Goal: Task Accomplishment & Management: Manage account settings

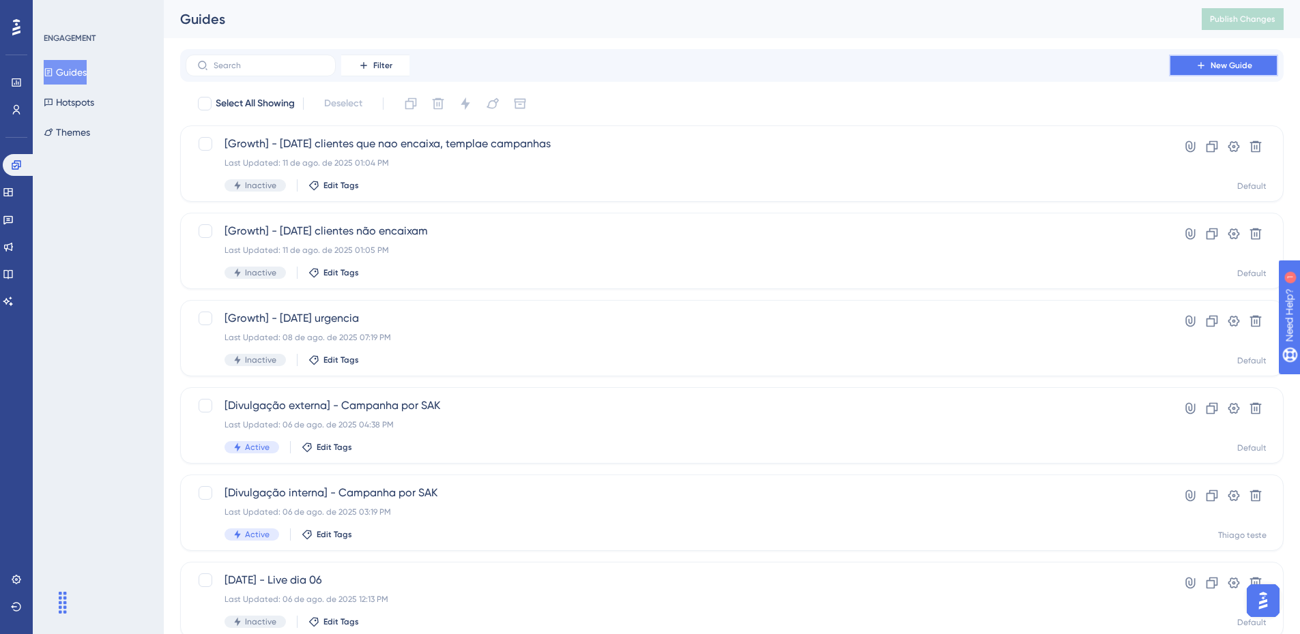
click at [1198, 63] on icon at bounding box center [1200, 65] width 11 height 11
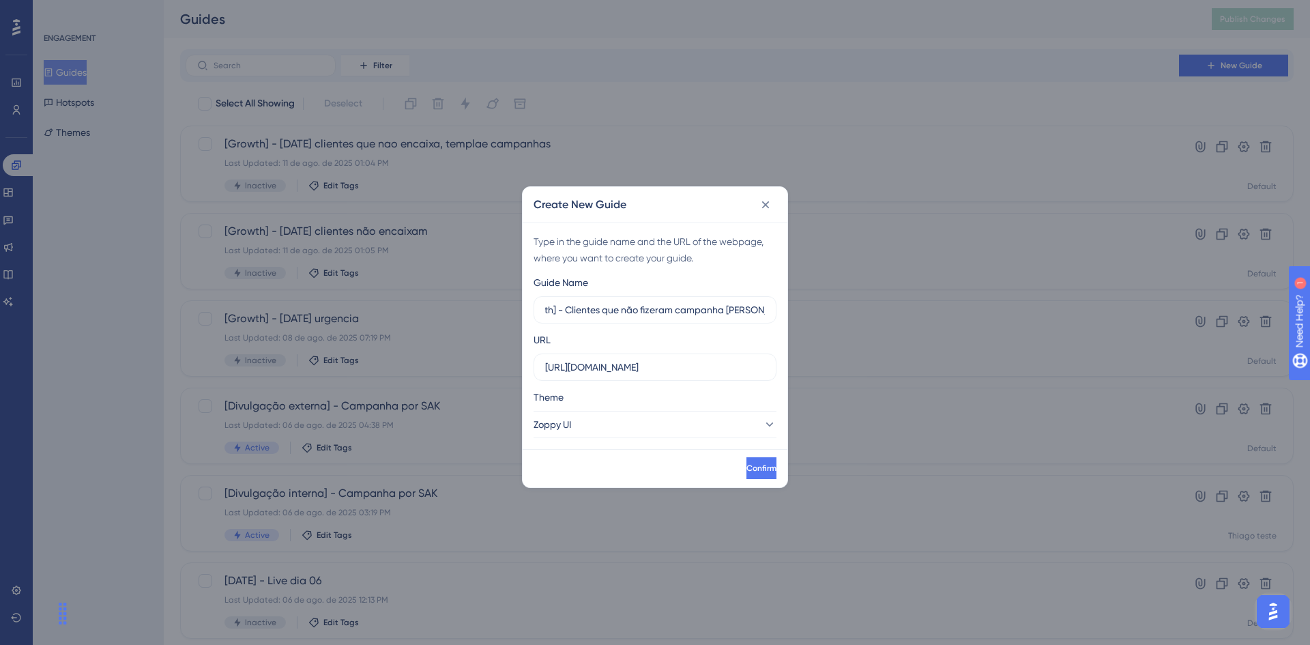
scroll to position [0, 36]
type input "[Growth] - Clientes que não fizeram campanha [PERSON_NAME]"
click at [648, 428] on button "Zoppy UI" at bounding box center [654, 424] width 243 height 27
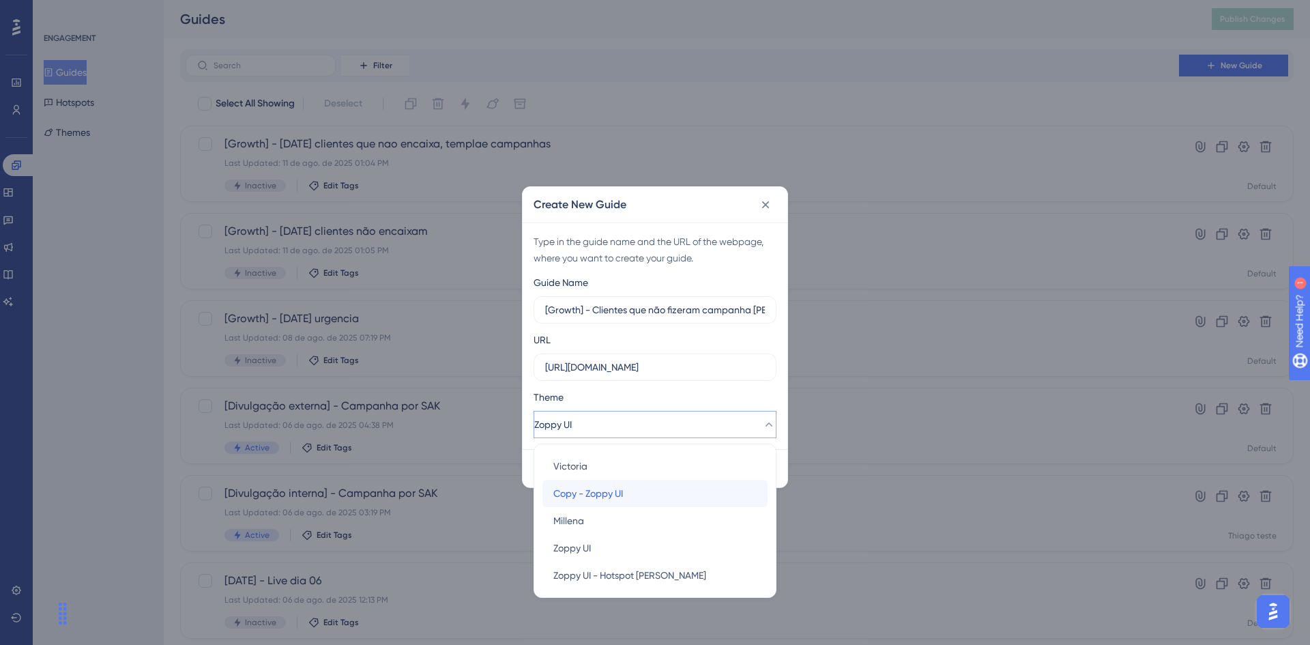
click at [580, 497] on span "Copy - Zoppy UI" at bounding box center [588, 493] width 70 height 16
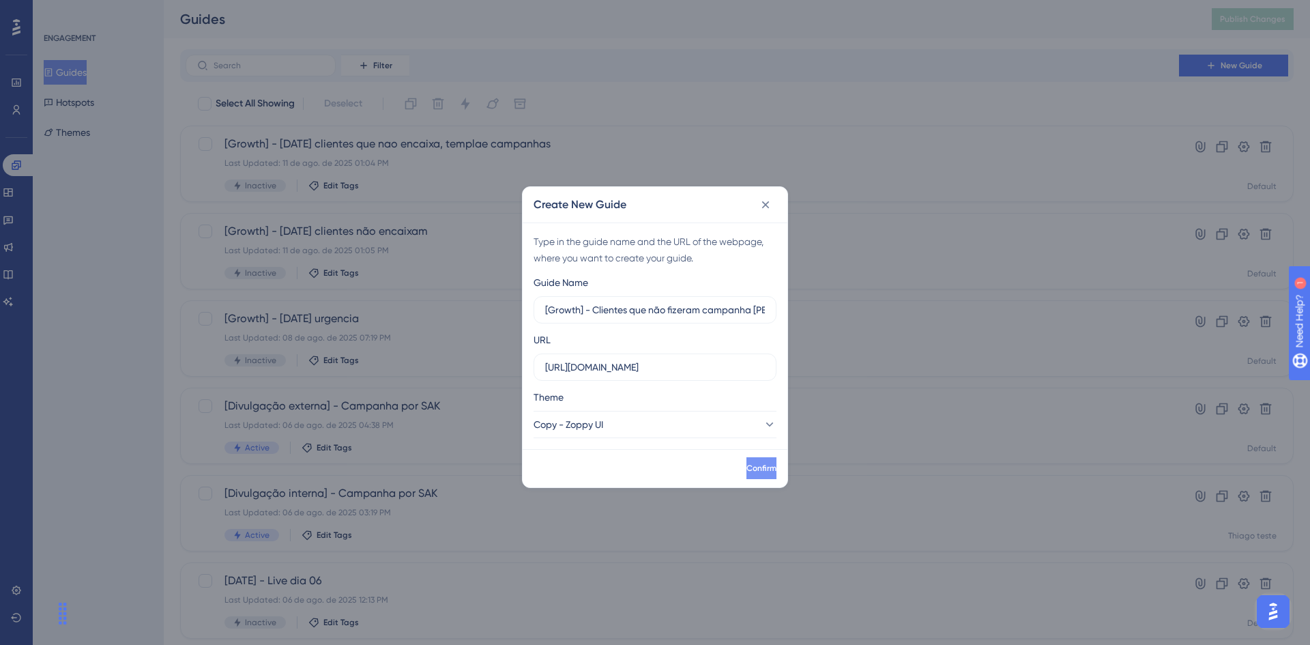
click at [746, 461] on button "Confirm" at bounding box center [761, 468] width 30 height 22
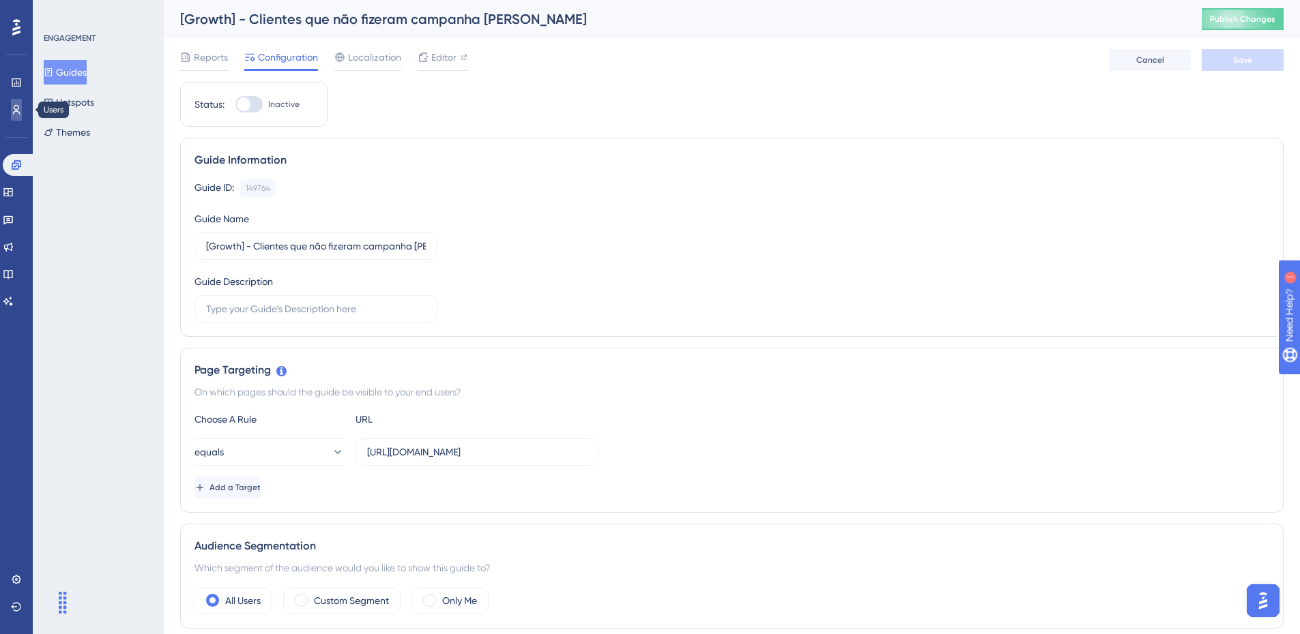
click at [16, 109] on icon at bounding box center [16, 109] width 11 height 11
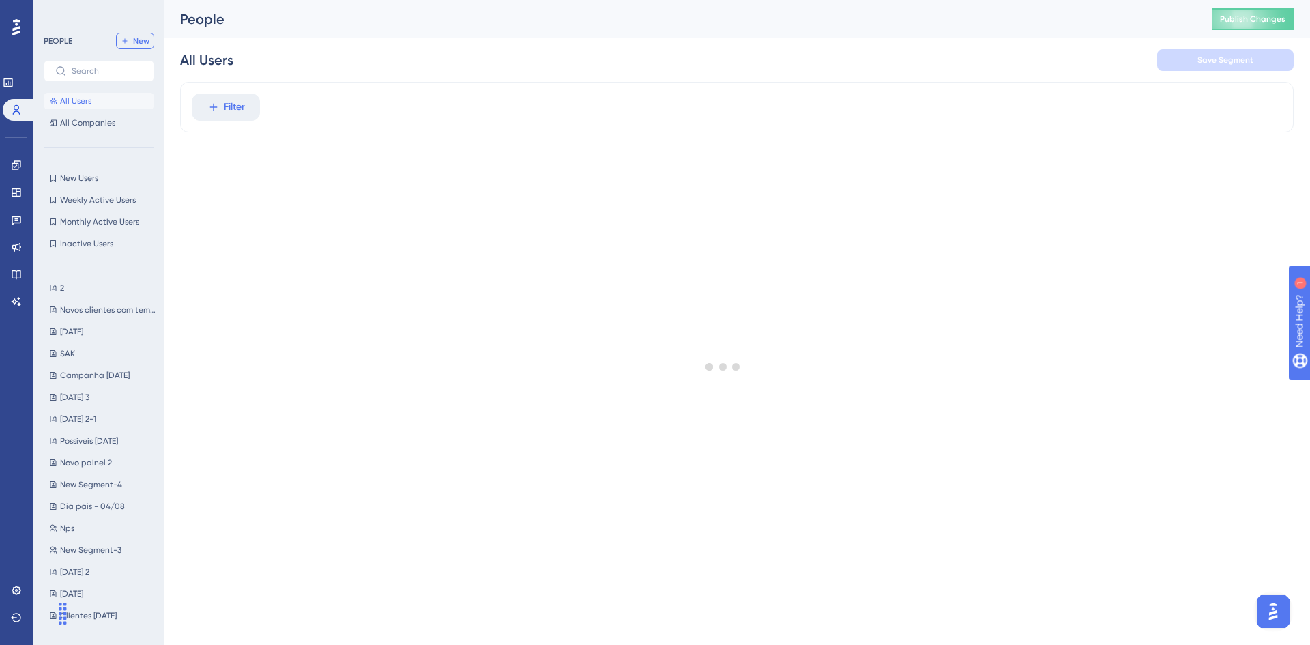
click at [135, 43] on span "New" at bounding box center [141, 40] width 16 height 11
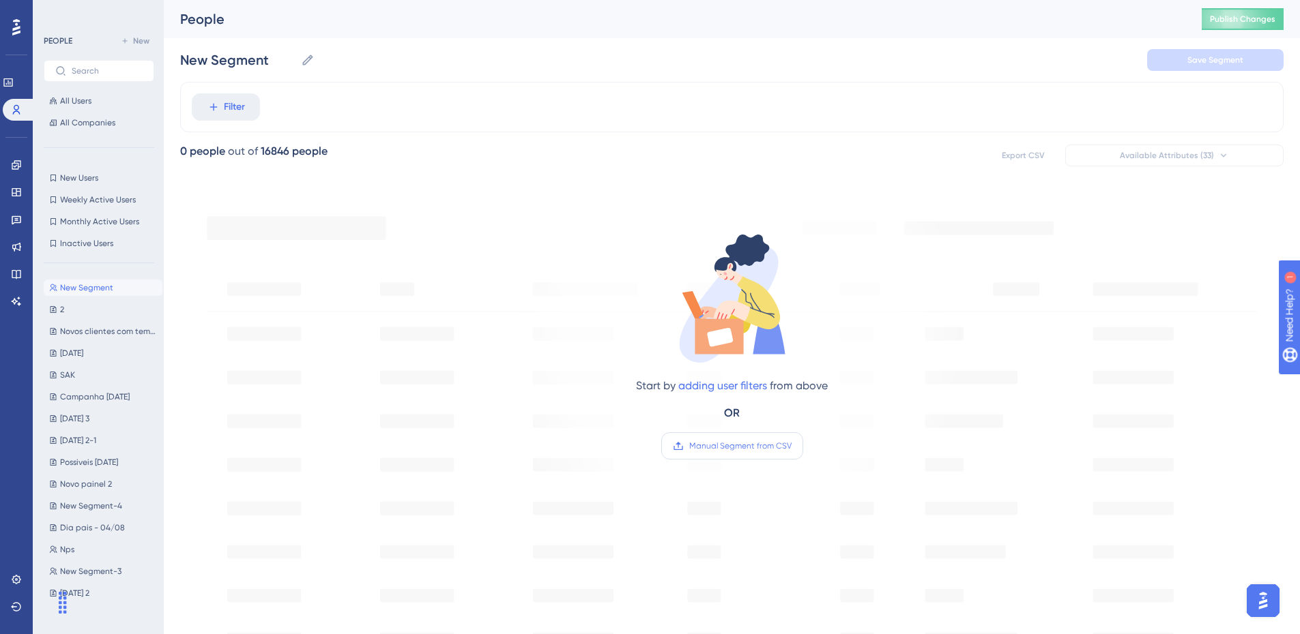
click at [752, 439] on label "Manual Segment from CSV" at bounding box center [732, 446] width 142 height 27
click at [791, 446] on input "Manual Segment from CSV" at bounding box center [791, 446] width 0 height 0
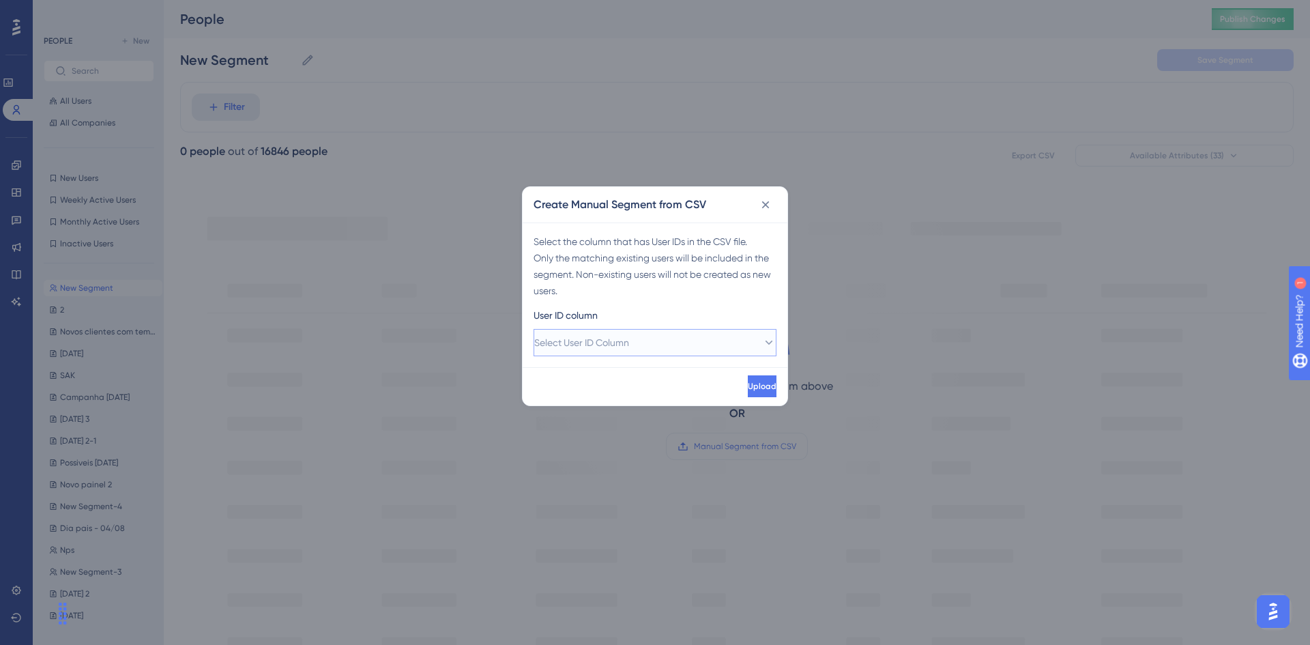
click at [568, 333] on button "Select User ID Column" at bounding box center [654, 342] width 243 height 27
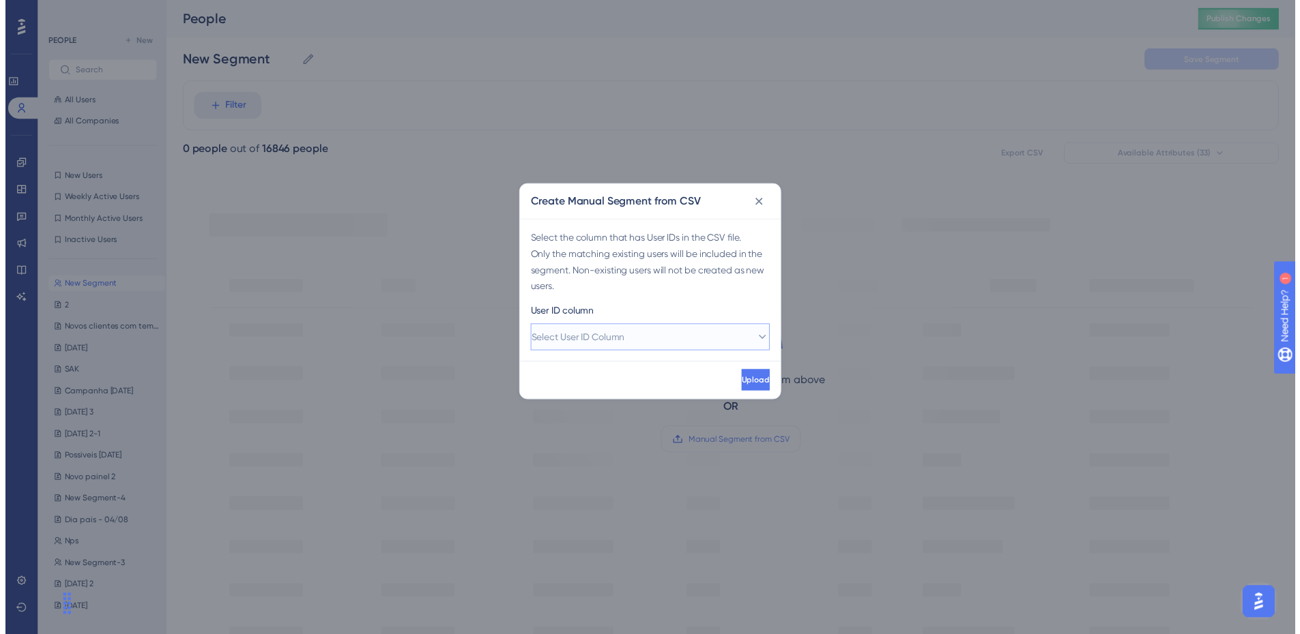
scroll to position [1, 0]
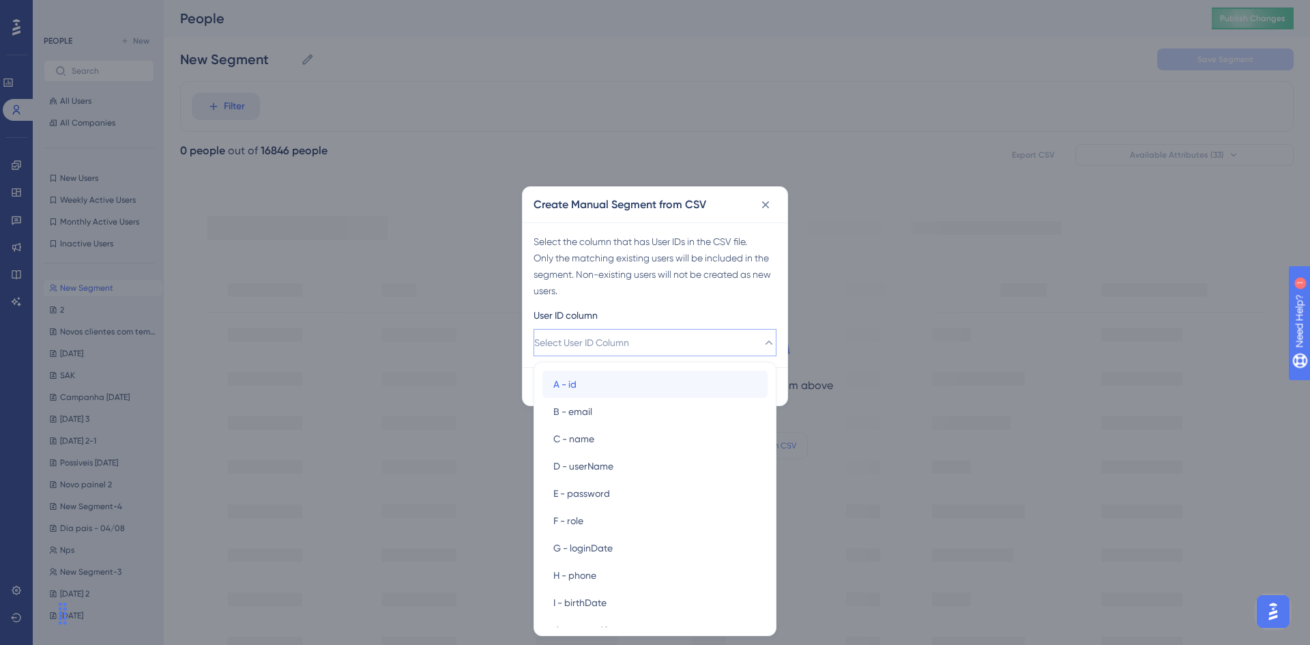
click at [590, 387] on div "A - id A - id" at bounding box center [654, 383] width 203 height 27
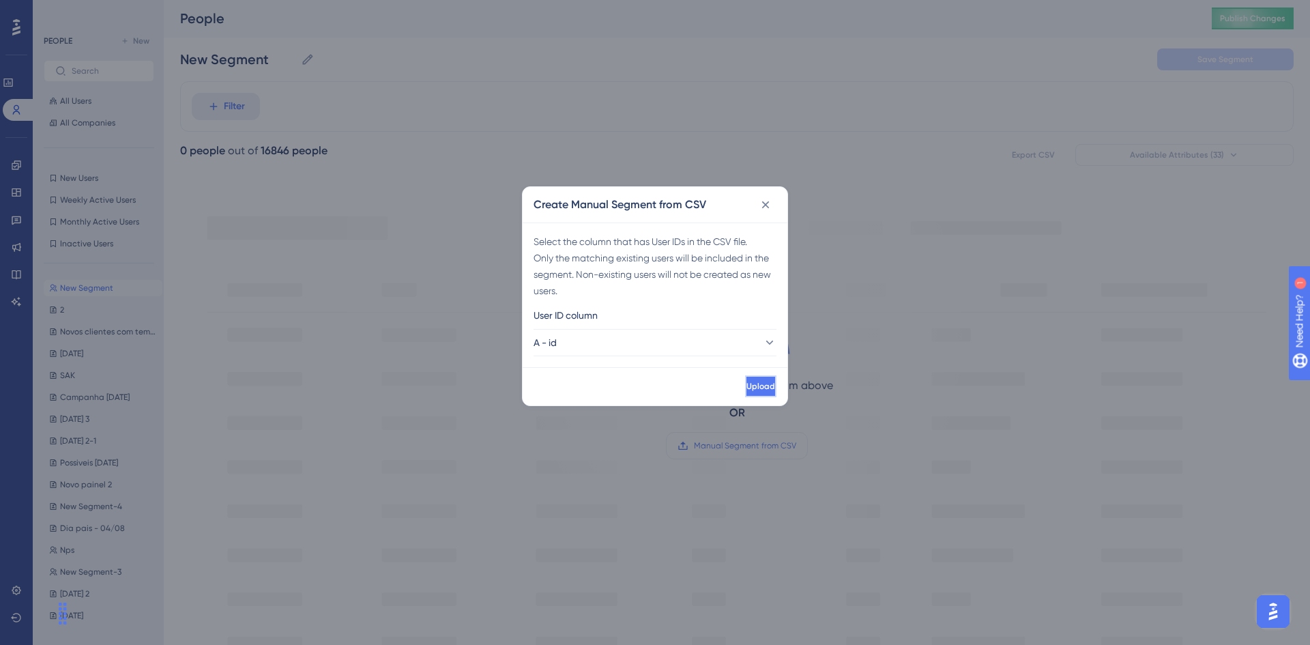
click at [759, 385] on button "Upload" at bounding box center [760, 386] width 31 height 22
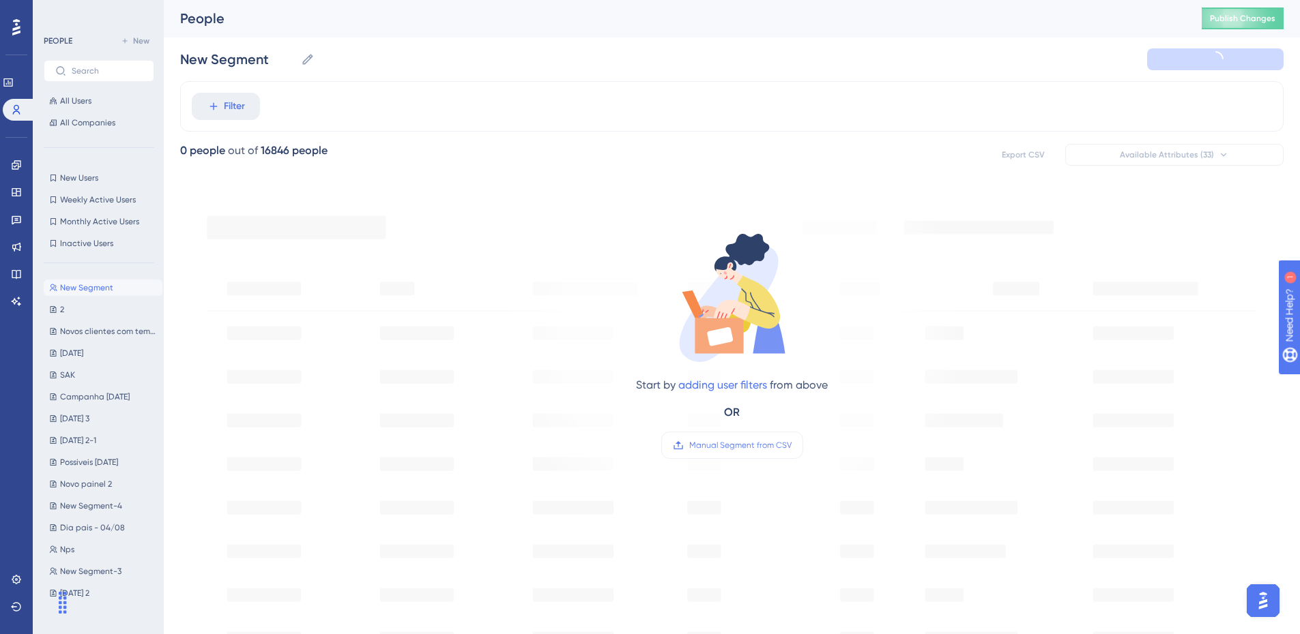
type input "New Segment-5"
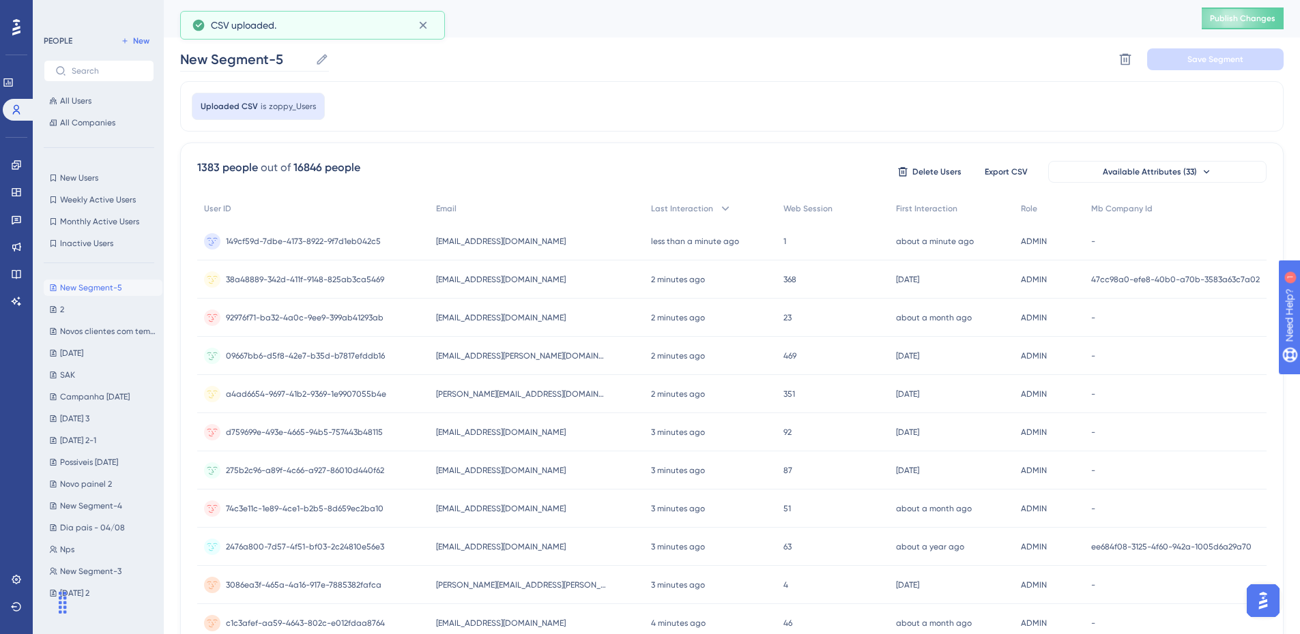
click at [290, 71] on label "New Segment-5 New Segment-5" at bounding box center [254, 59] width 149 height 25
click at [290, 69] on input "New Segment-5" at bounding box center [245, 59] width 130 height 19
click at [290, 71] on label "New Segment-5 New Segment-5" at bounding box center [254, 59] width 149 height 25
click at [290, 69] on input "New Segment-5" at bounding box center [245, 59] width 130 height 19
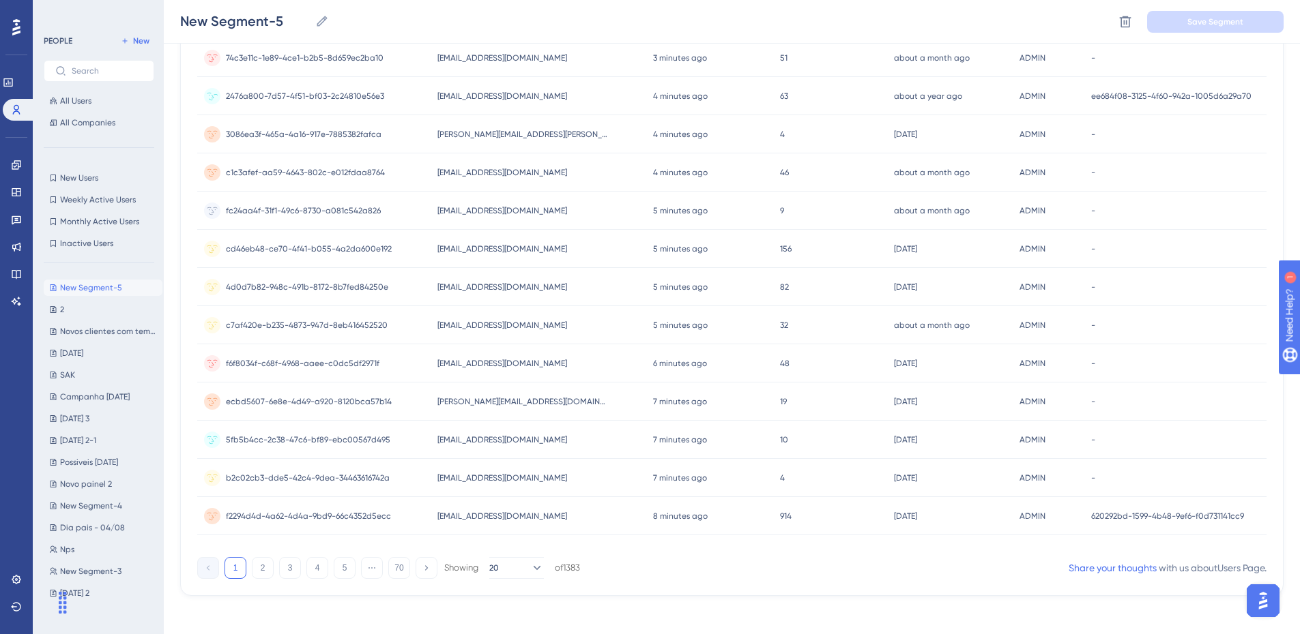
click at [609, 95] on div "[EMAIL_ADDRESS][DOMAIN_NAME] [DOMAIN_NAME][EMAIL_ADDRESS][DOMAIN_NAME]" at bounding box center [538, 96] width 216 height 38
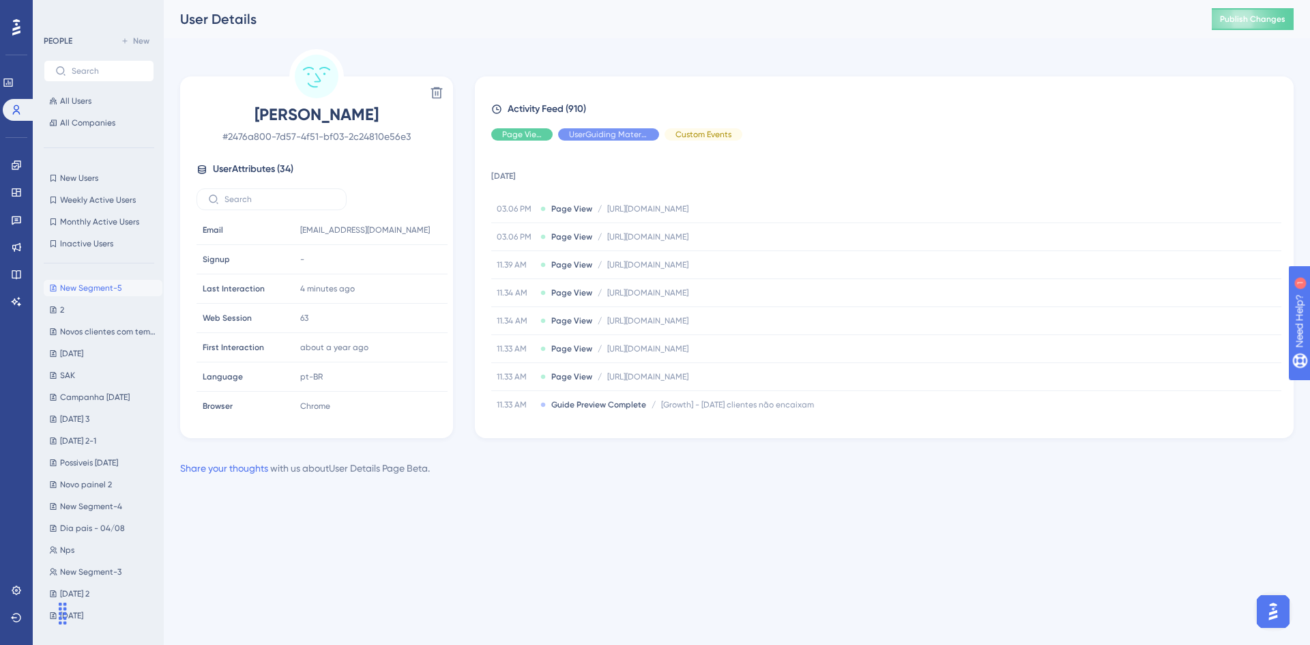
click at [99, 282] on button "New Segment-5 New Segment-5" at bounding box center [103, 288] width 119 height 16
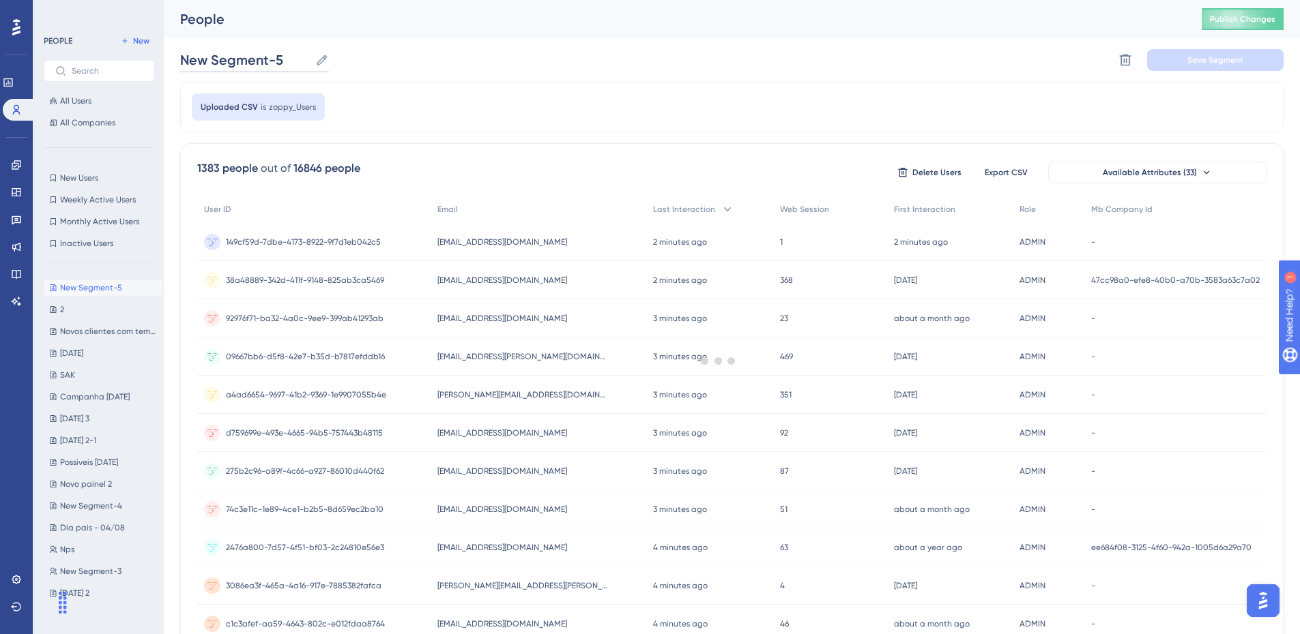
click at [308, 58] on input "New Segment-5" at bounding box center [245, 59] width 130 height 19
drag, startPoint x: 308, startPoint y: 58, endPoint x: 70, endPoint y: 41, distance: 238.7
click at [164, 43] on div "Performance Users Engagement Widgets Feedback Product Updates Knowledge Base AI…" at bounding box center [732, 535] width 1136 height 1070
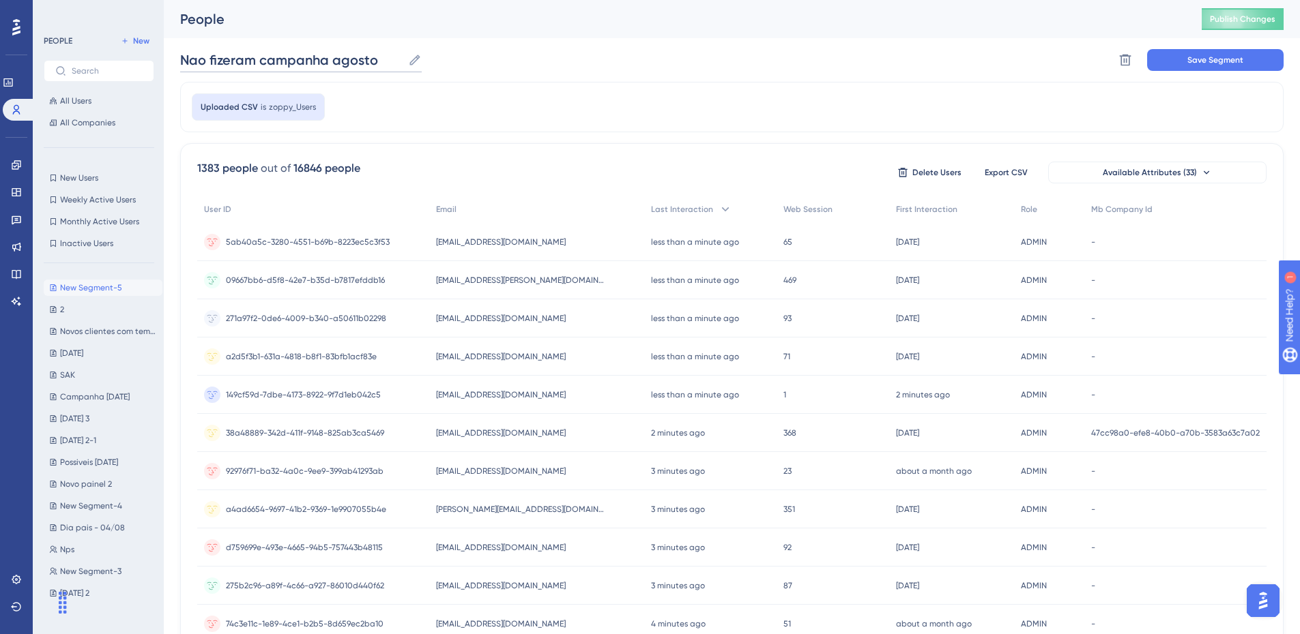
type input "Nao fizeram campanha agosto"
click at [1169, 71] on div "Nao fizeram campanha agosto Nao fizeram campanha agosto Delete Segment Save Seg…" at bounding box center [731, 60] width 1103 height 44
click at [1173, 65] on button "Save Segment" at bounding box center [1215, 60] width 136 height 22
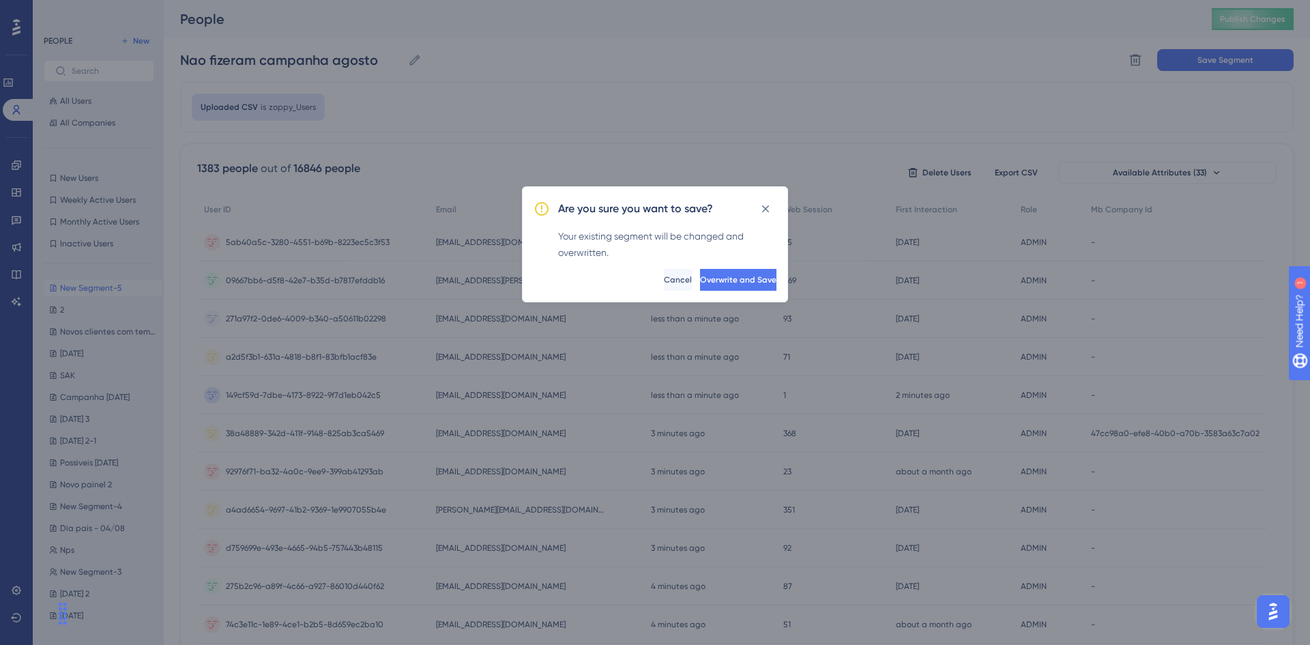
click at [733, 267] on div "Are you sure you want to save? Your existing segment will be changed and overwr…" at bounding box center [655, 244] width 266 height 116
click at [734, 279] on span "Overwrite and Save" at bounding box center [738, 279] width 76 height 11
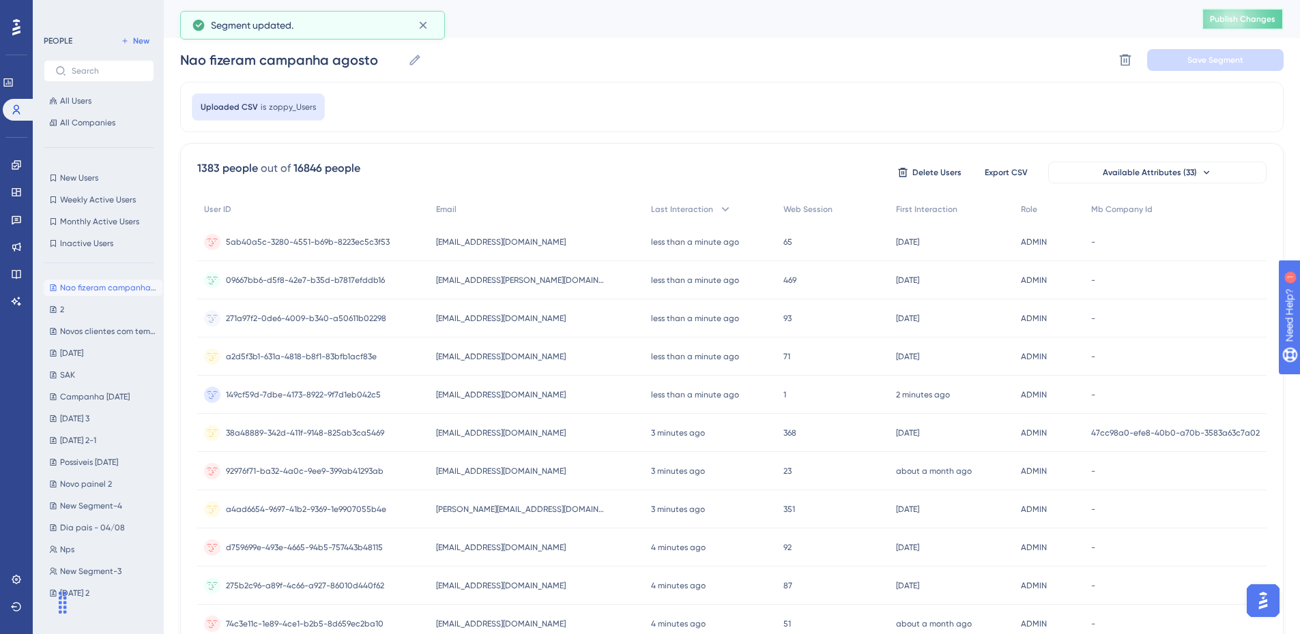
click at [1238, 16] on span "Publish Changes" at bounding box center [1242, 19] width 65 height 11
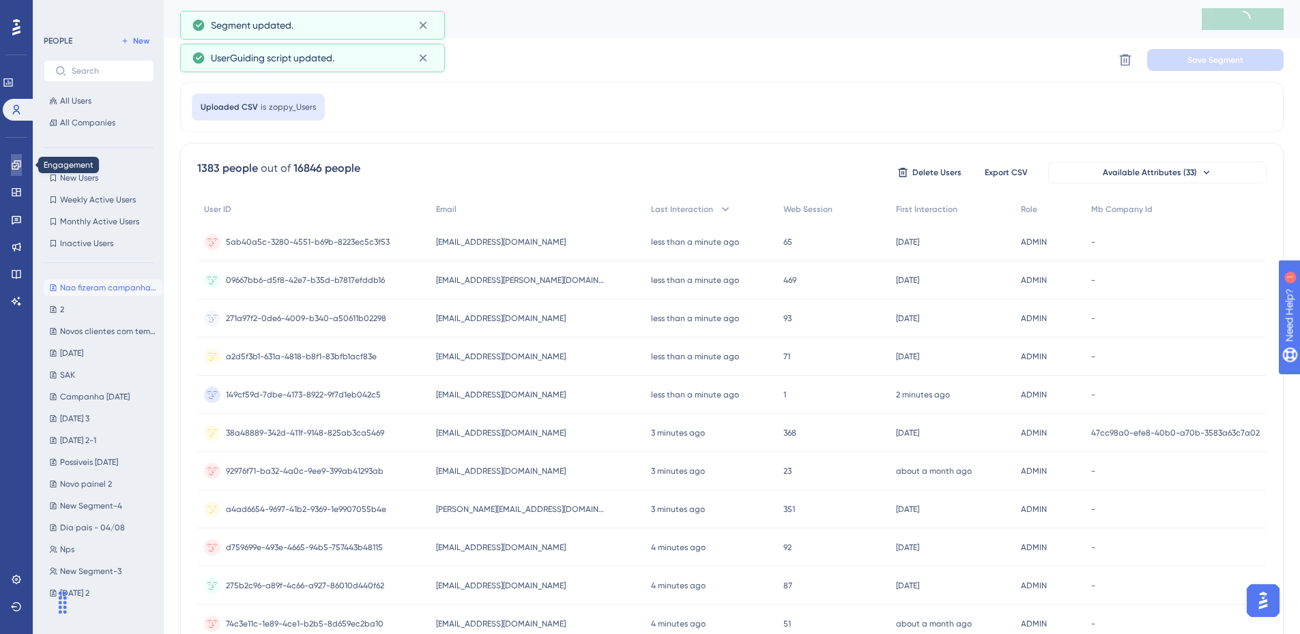
click at [16, 165] on icon at bounding box center [16, 164] width 9 height 9
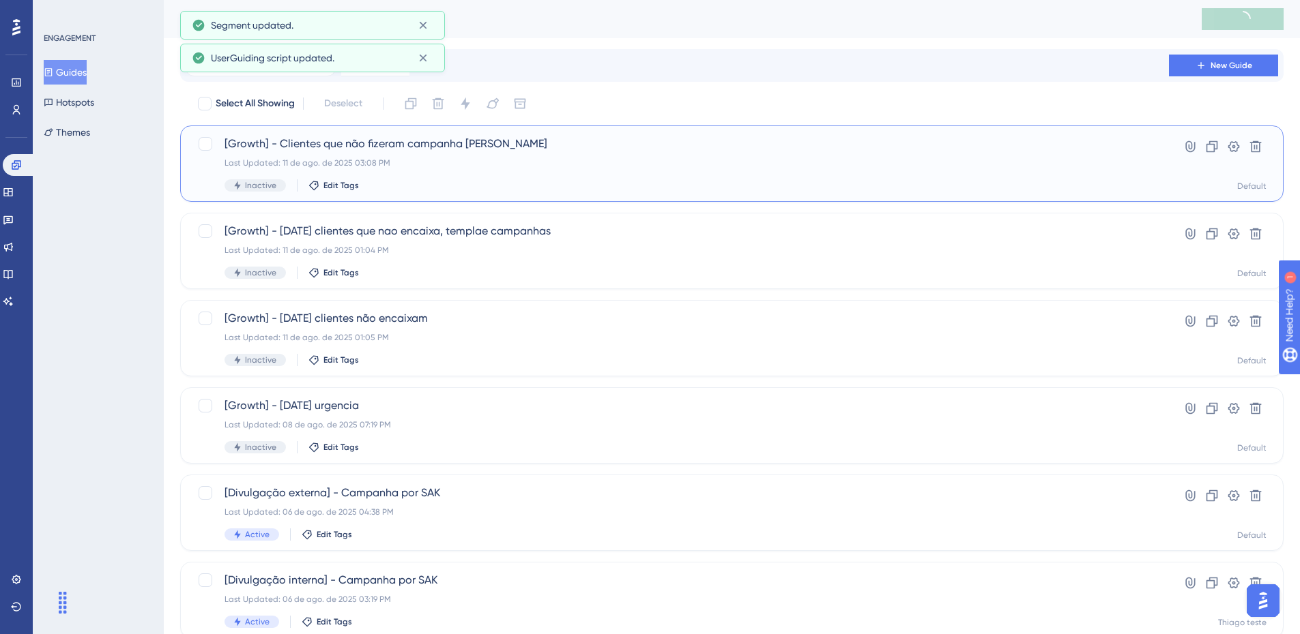
click at [330, 145] on span "[Growth] - Clientes que não fizeram campanha [PERSON_NAME]" at bounding box center [676, 144] width 905 height 16
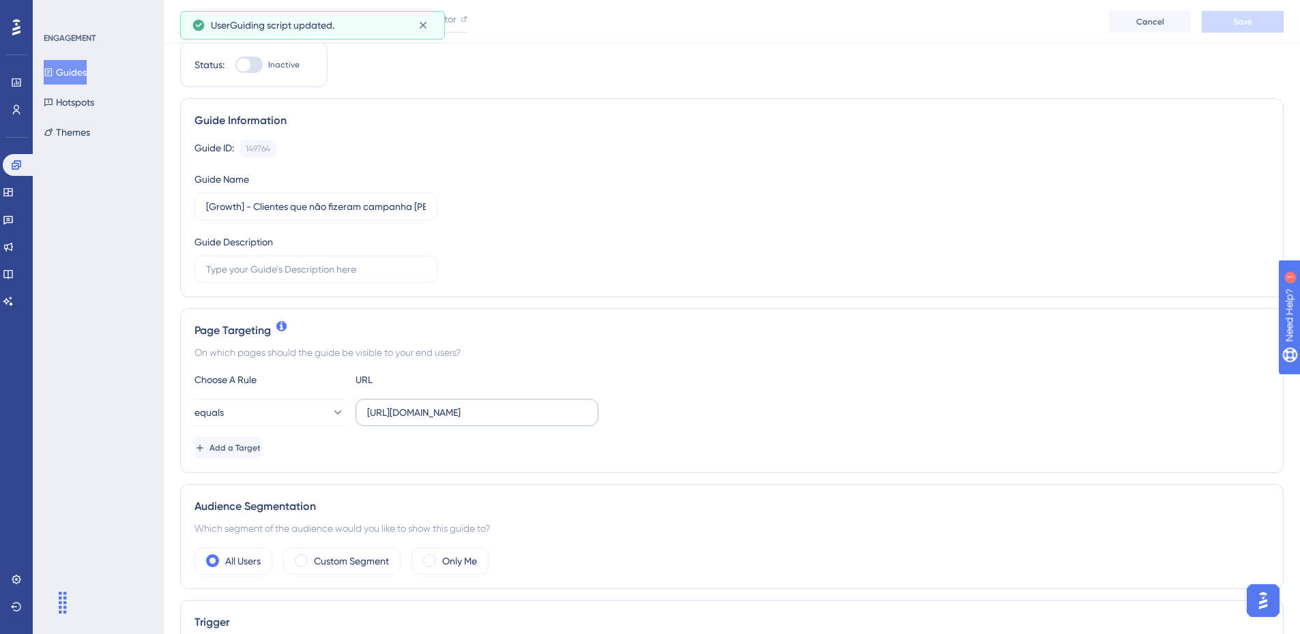
scroll to position [136, 0]
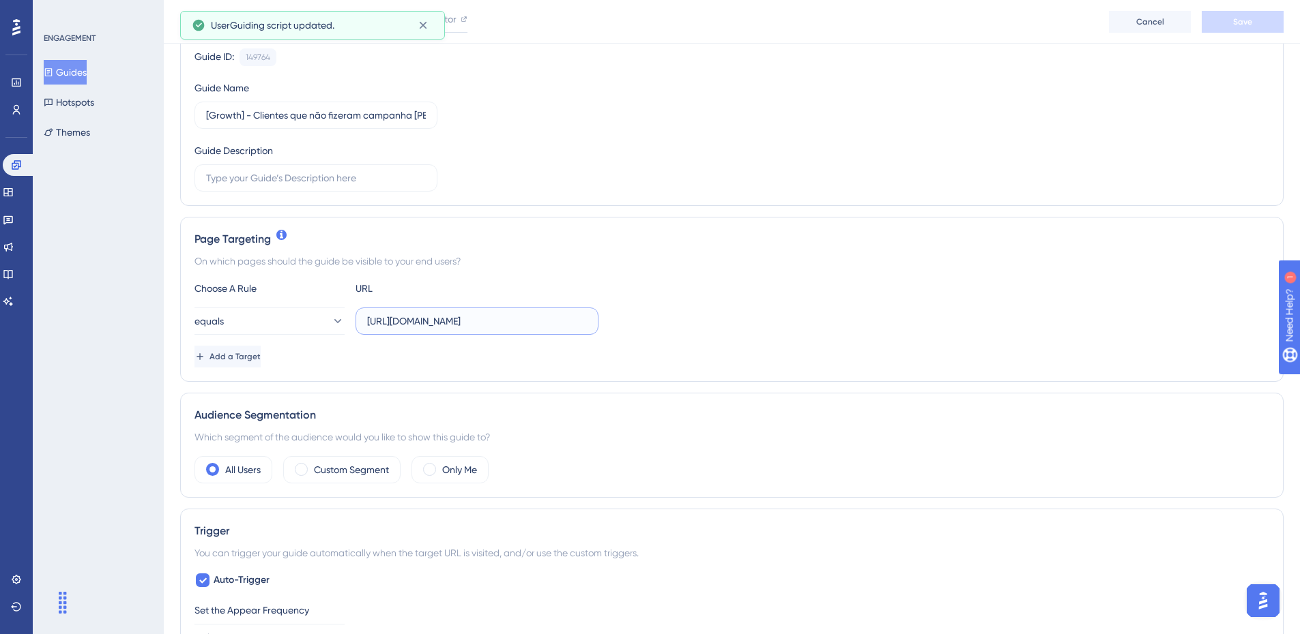
click at [544, 325] on input "[URL][DOMAIN_NAME]" at bounding box center [477, 321] width 220 height 15
type input "[URL][DOMAIN_NAME]"
click at [259, 319] on button "equals" at bounding box center [269, 321] width 150 height 27
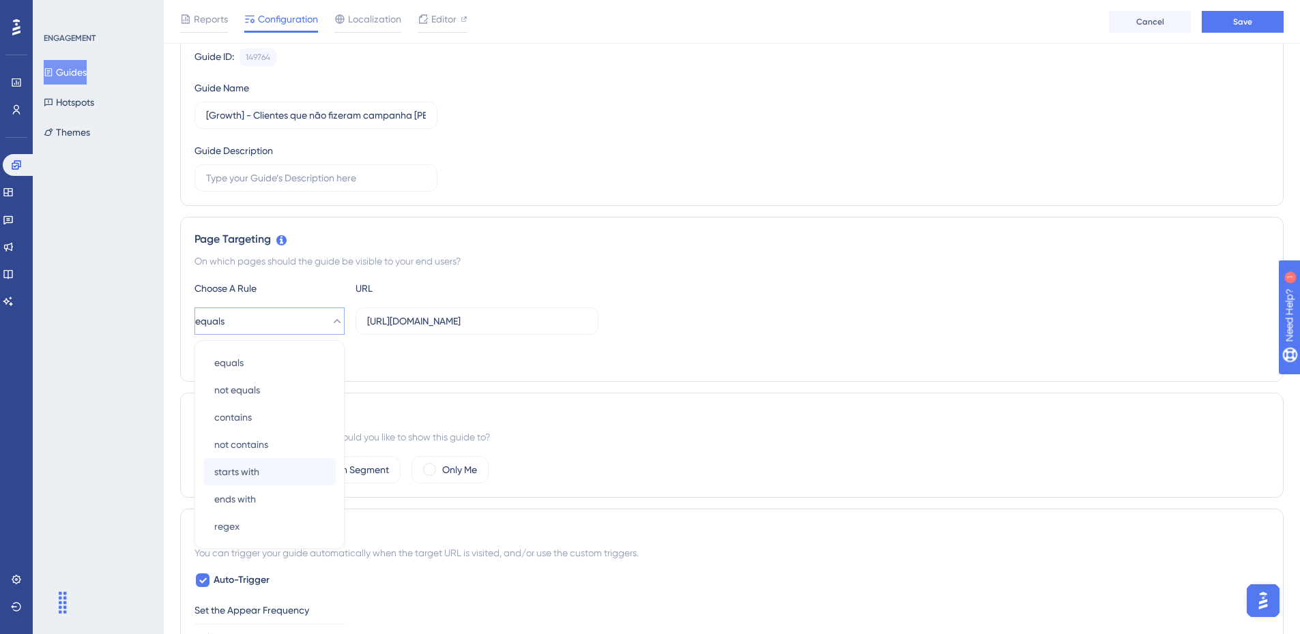
scroll to position [264, 0]
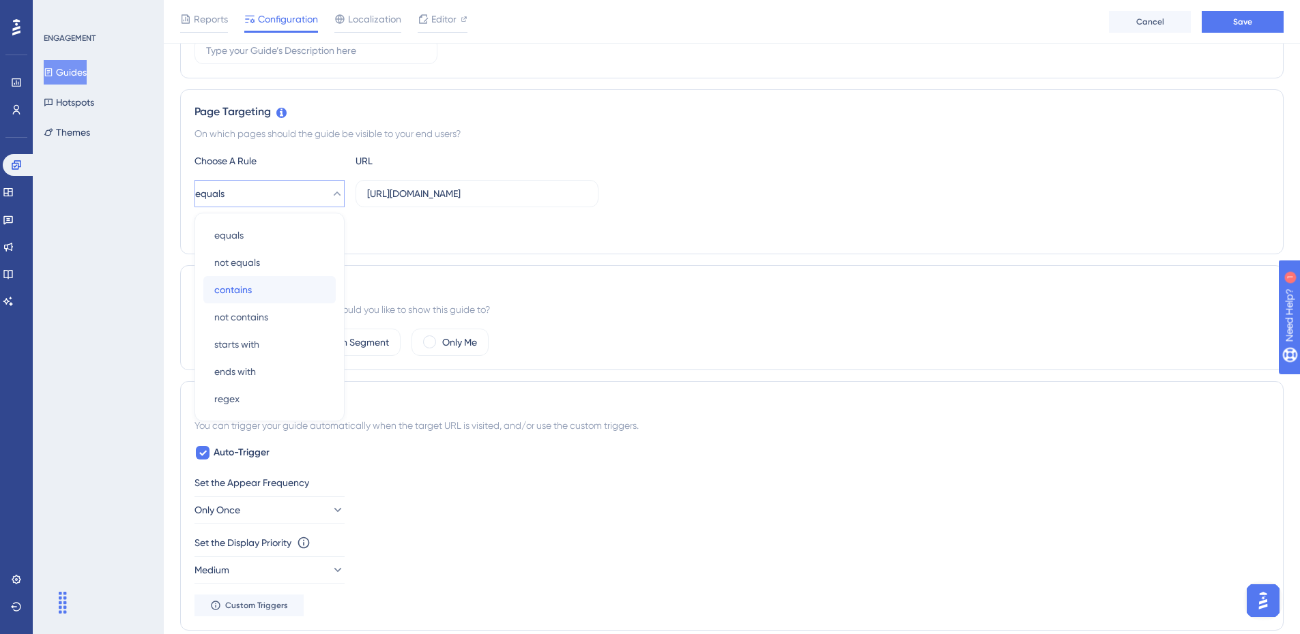
click at [244, 291] on span "contains" at bounding box center [233, 290] width 38 height 16
click at [547, 272] on div "Audience Segmentation Which segment of the audience would you like to show this…" at bounding box center [731, 317] width 1103 height 105
click at [332, 341] on label "Custom Segment" at bounding box center [351, 342] width 75 height 16
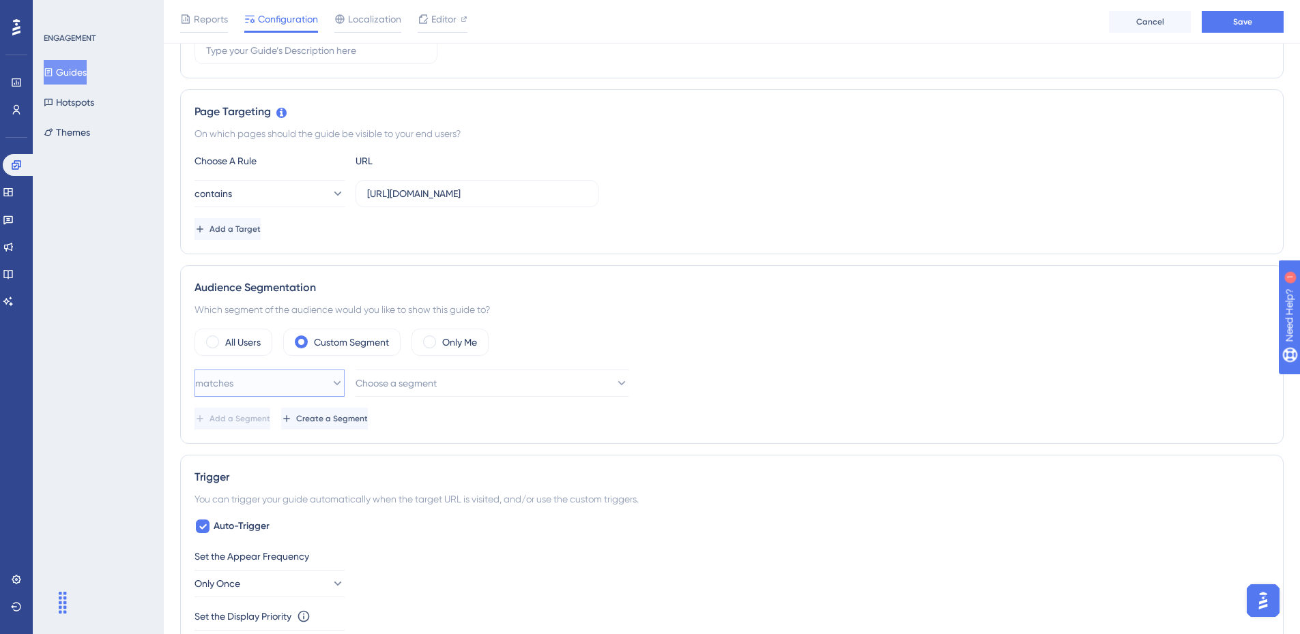
click at [313, 374] on button "matches" at bounding box center [269, 383] width 150 height 27
click at [220, 416] on div "matches matches" at bounding box center [269, 424] width 111 height 27
click at [412, 394] on button "Choose a segment" at bounding box center [491, 383] width 273 height 27
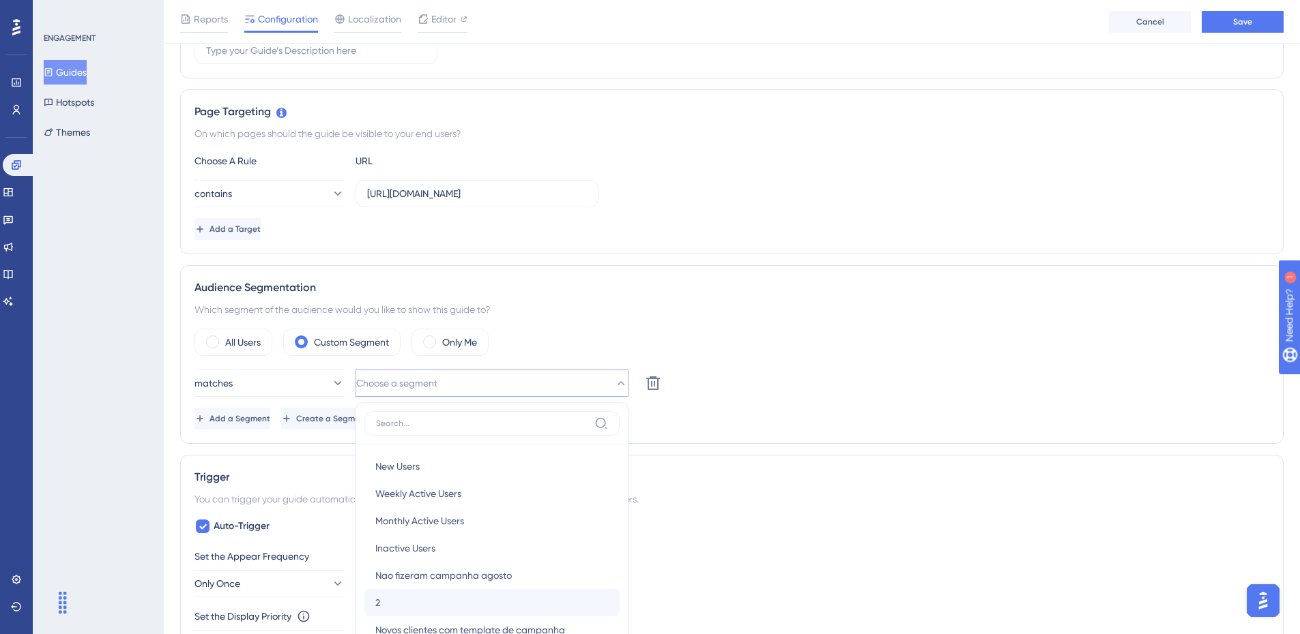
scroll to position [459, 0]
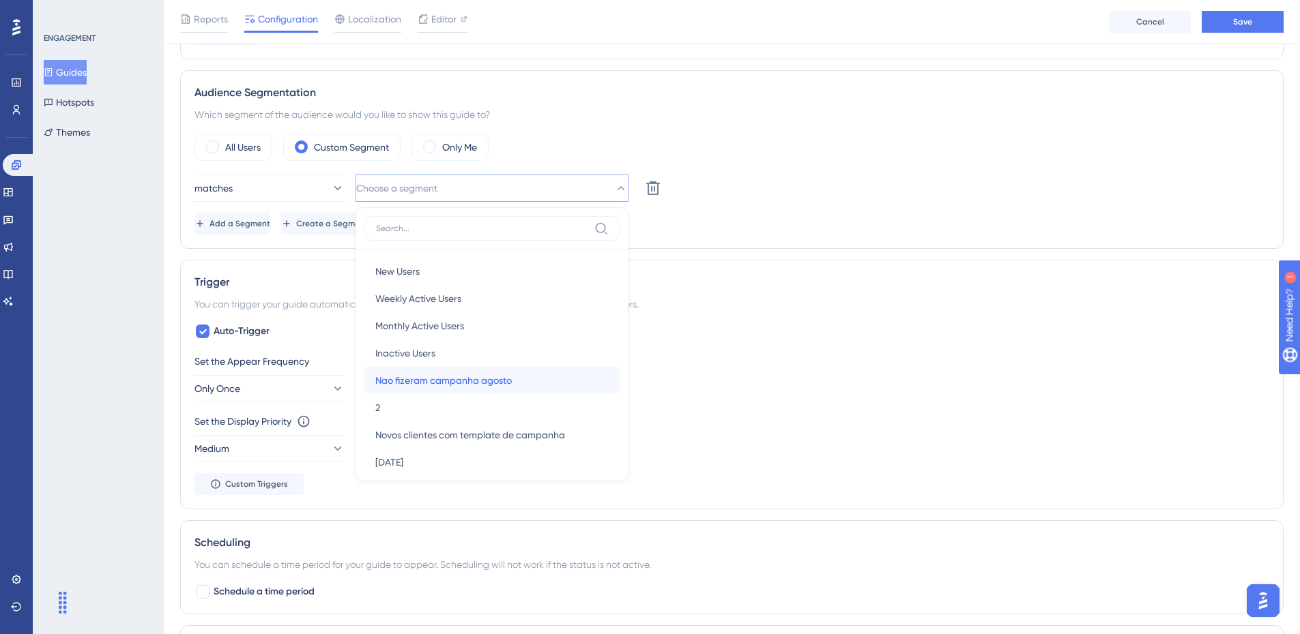
click at [465, 379] on span "Nao fizeram campanha agosto" at bounding box center [443, 380] width 136 height 16
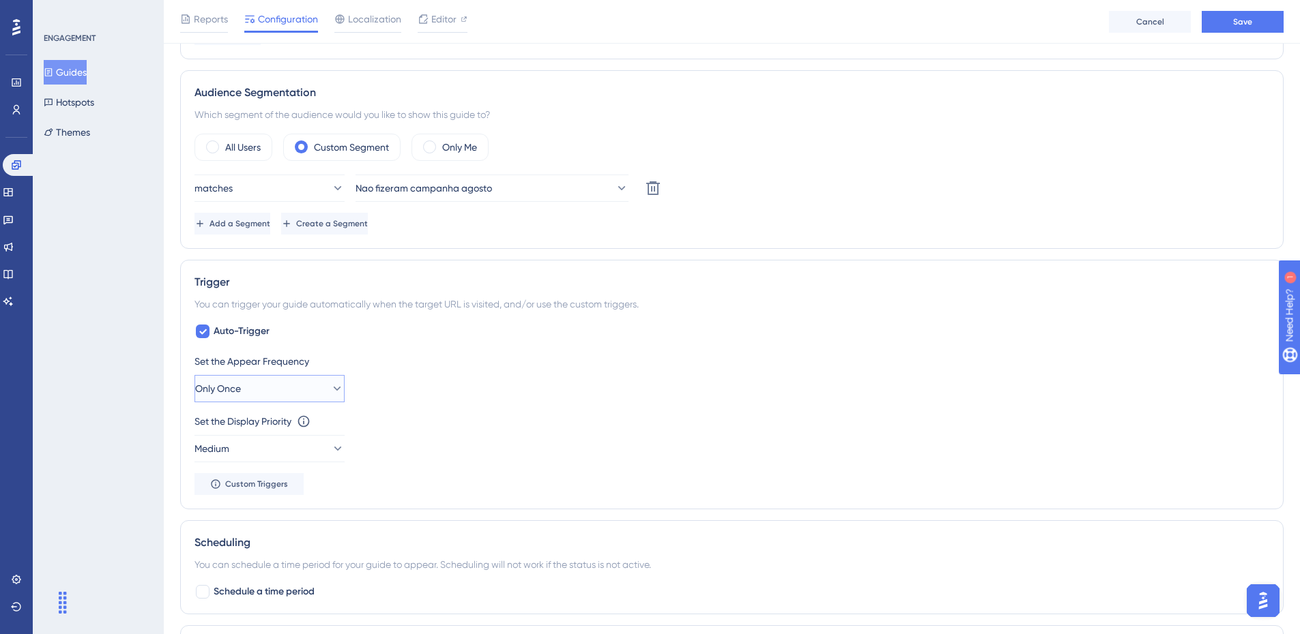
click at [307, 389] on button "Only Once" at bounding box center [269, 388] width 150 height 27
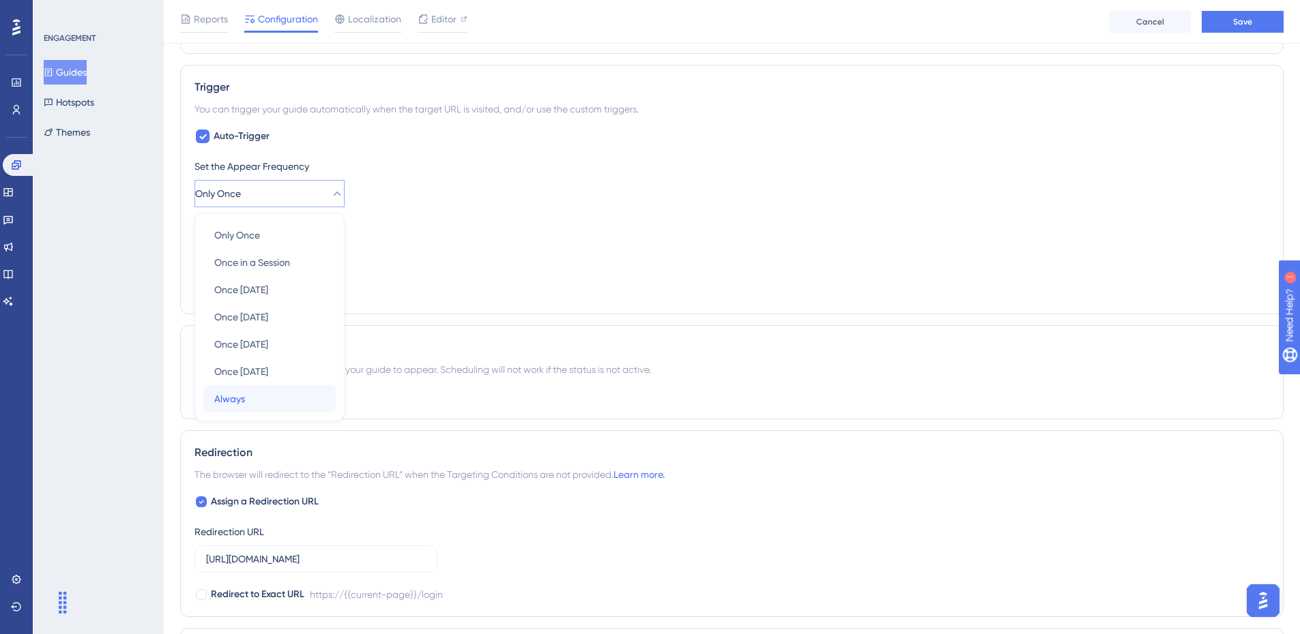
click at [263, 402] on div "Always Always" at bounding box center [269, 398] width 111 height 27
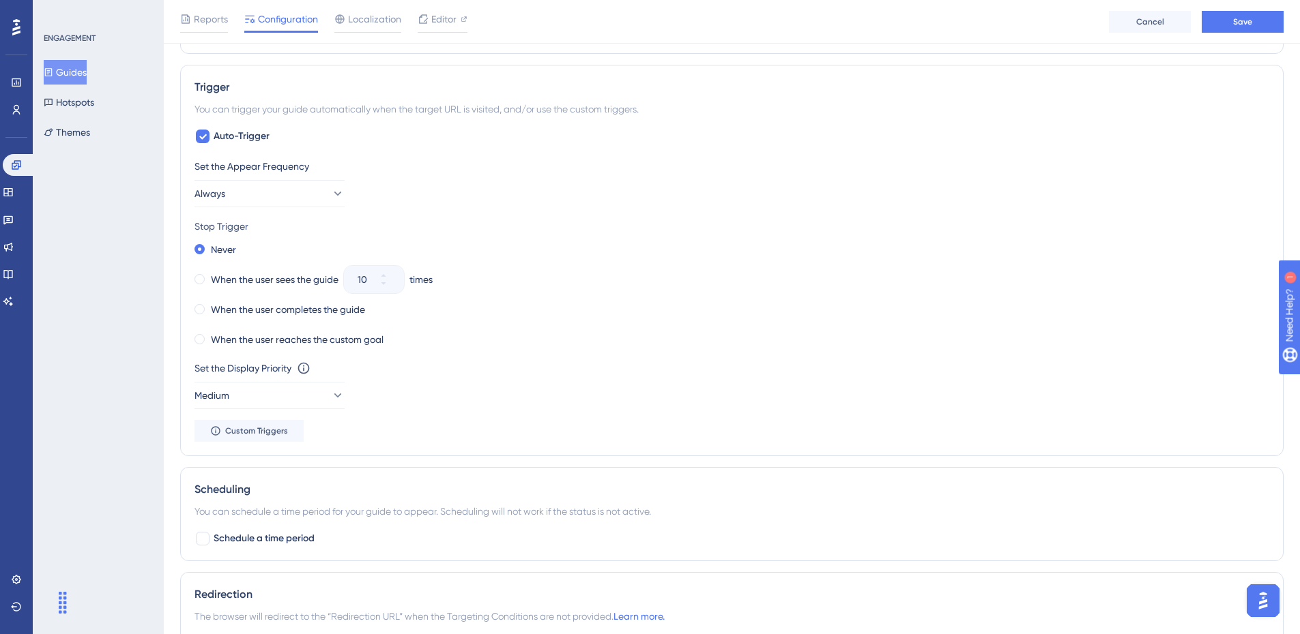
click at [234, 269] on div "Never When the user sees the guide 10 times When the user completes the guide W…" at bounding box center [731, 294] width 1074 height 109
click at [250, 286] on label "When the user sees the guide" at bounding box center [275, 280] width 128 height 16
click at [390, 292] on button "10" at bounding box center [391, 287] width 25 height 14
click at [390, 292] on button "9" at bounding box center [391, 287] width 25 height 14
click at [390, 292] on button "8" at bounding box center [391, 287] width 25 height 14
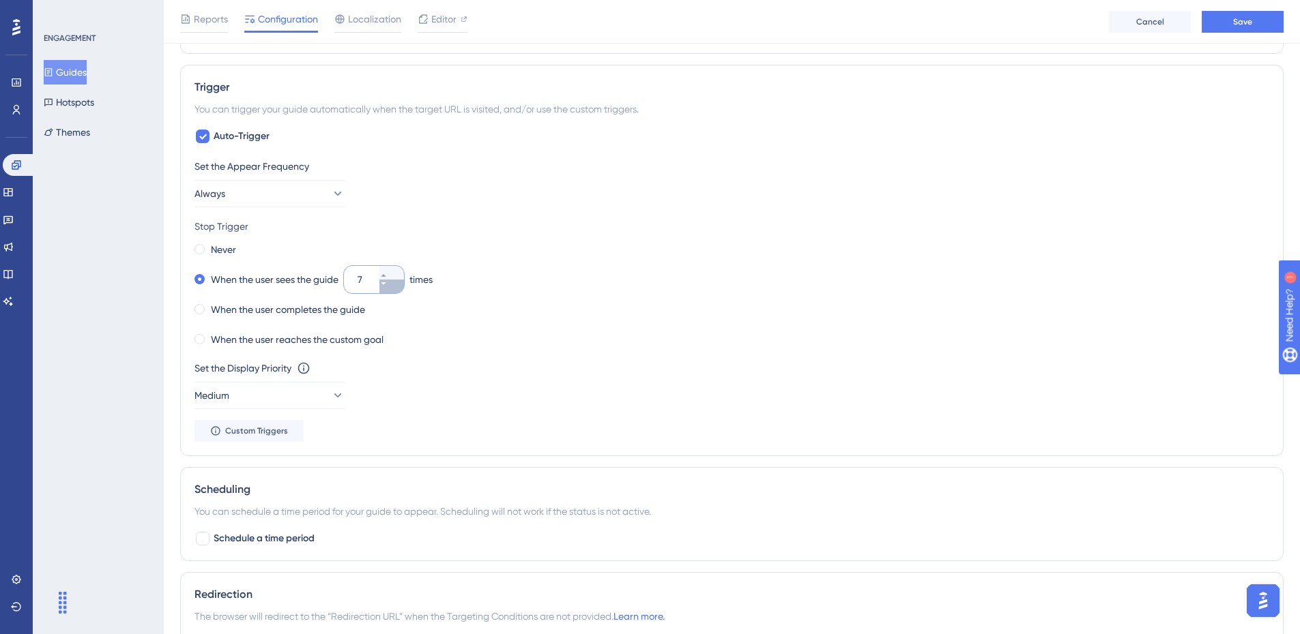
click at [390, 292] on button "7" at bounding box center [391, 287] width 25 height 14
click at [390, 292] on button "6" at bounding box center [391, 287] width 25 height 14
click at [390, 292] on button "5" at bounding box center [391, 287] width 25 height 14
click at [390, 292] on button "4" at bounding box center [391, 287] width 25 height 14
click at [390, 292] on button "3" at bounding box center [391, 287] width 25 height 14
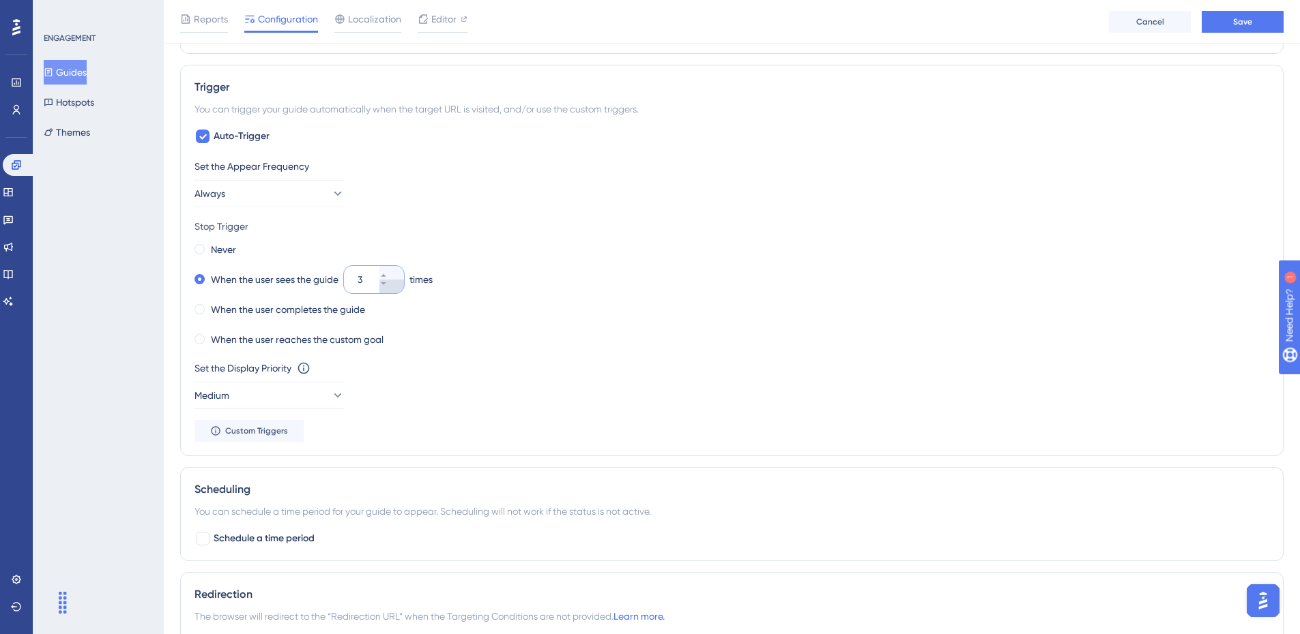
type input "2"
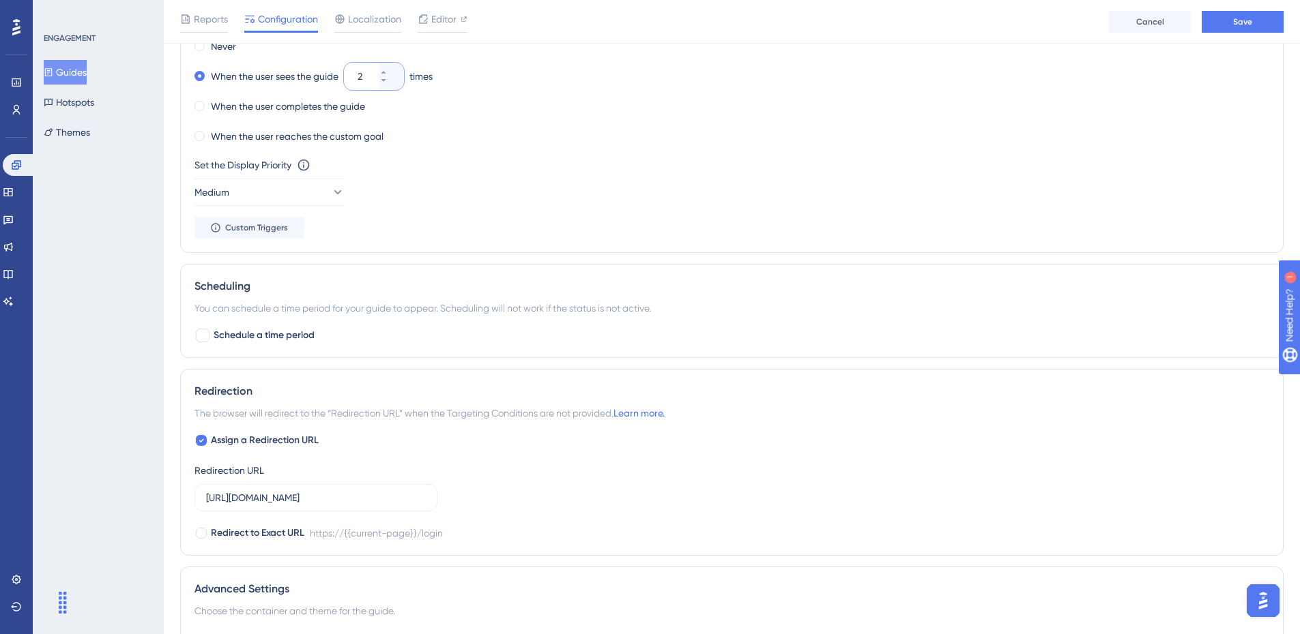
scroll to position [859, 0]
click at [280, 337] on span "Schedule a time period" at bounding box center [264, 334] width 101 height 16
checkbox input "true"
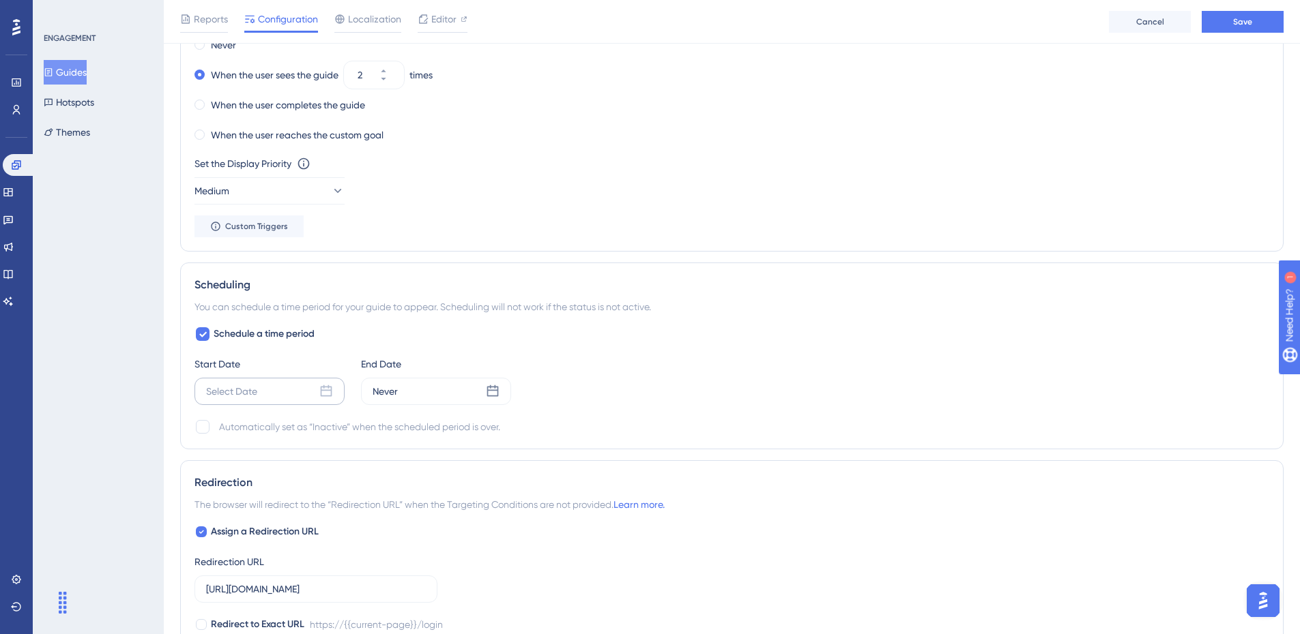
click at [320, 396] on icon at bounding box center [326, 392] width 14 height 14
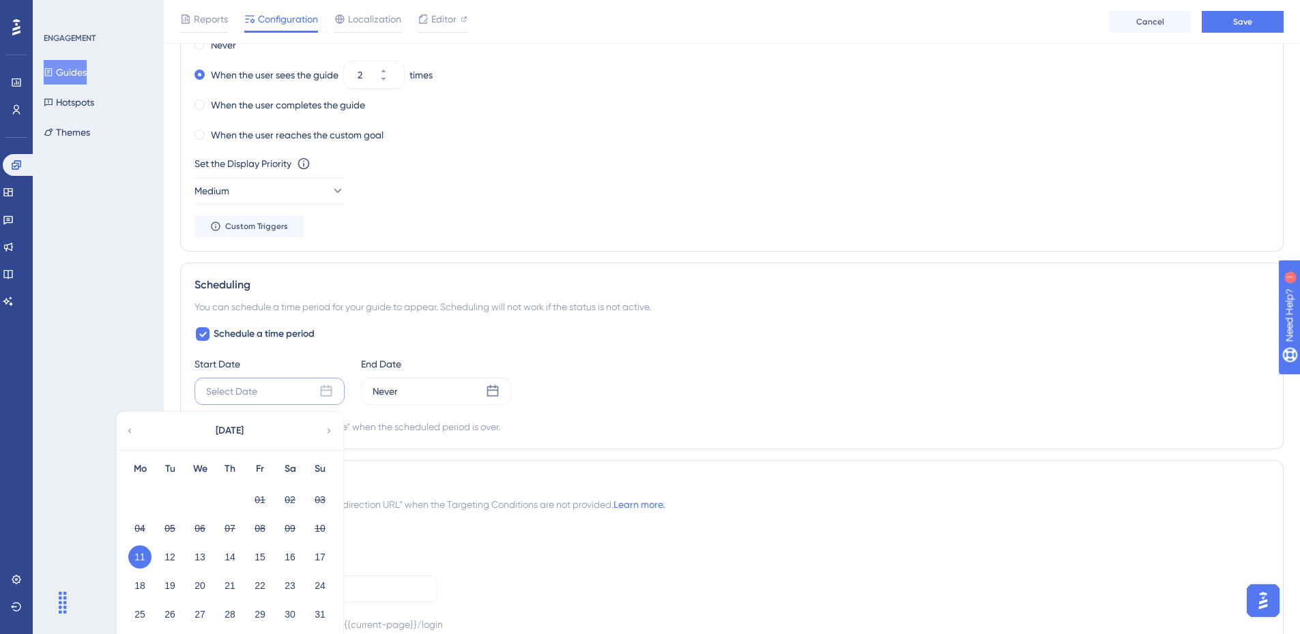
click at [145, 551] on button "11" at bounding box center [139, 557] width 23 height 23
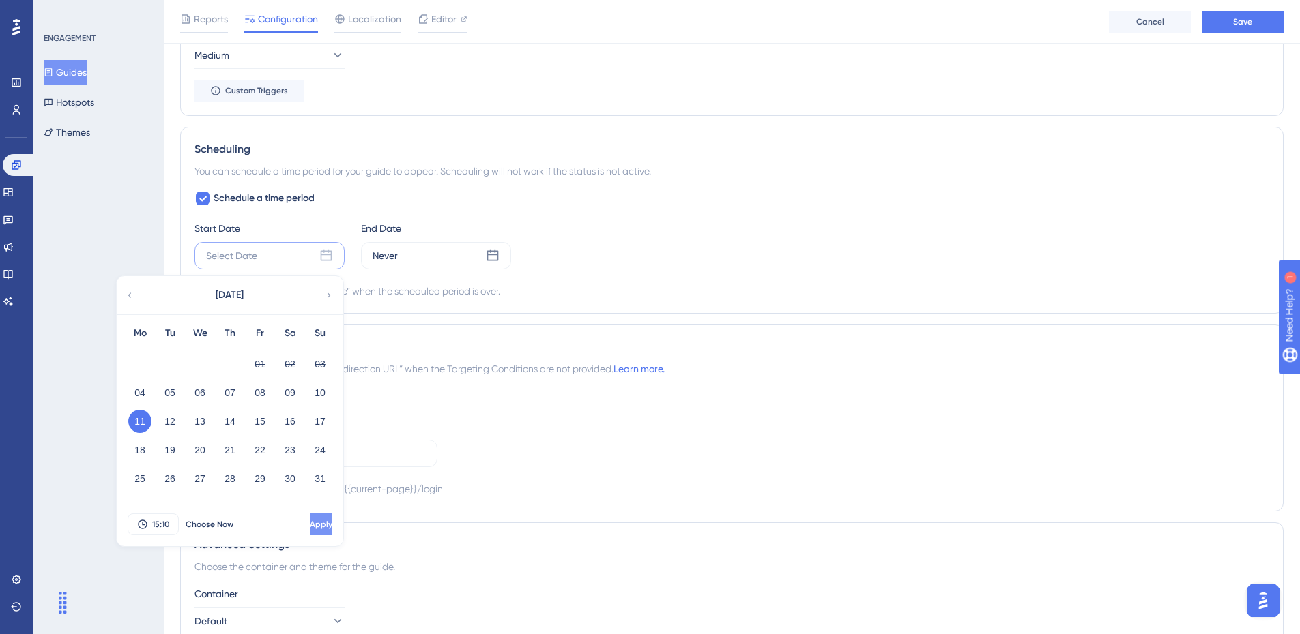
scroll to position [995, 0]
drag, startPoint x: 299, startPoint y: 526, endPoint x: 330, endPoint y: 504, distance: 38.2
click at [308, 527] on span "Apply" at bounding box center [319, 523] width 23 height 11
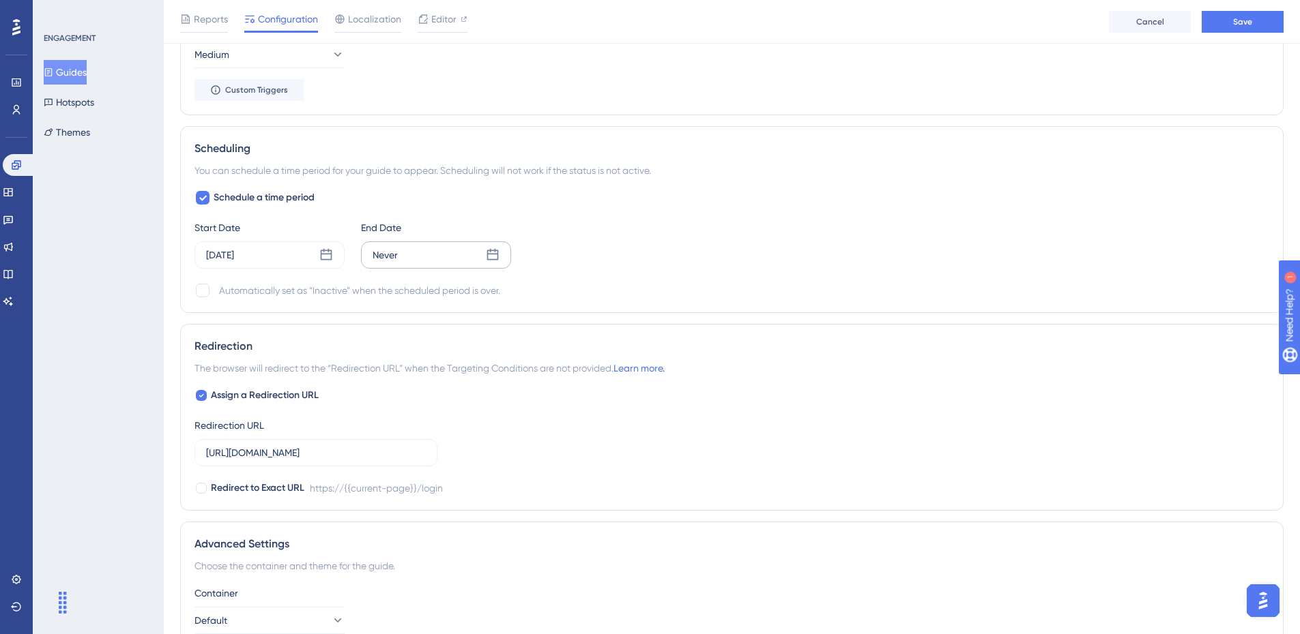
click at [457, 259] on div "Never" at bounding box center [436, 255] width 150 height 27
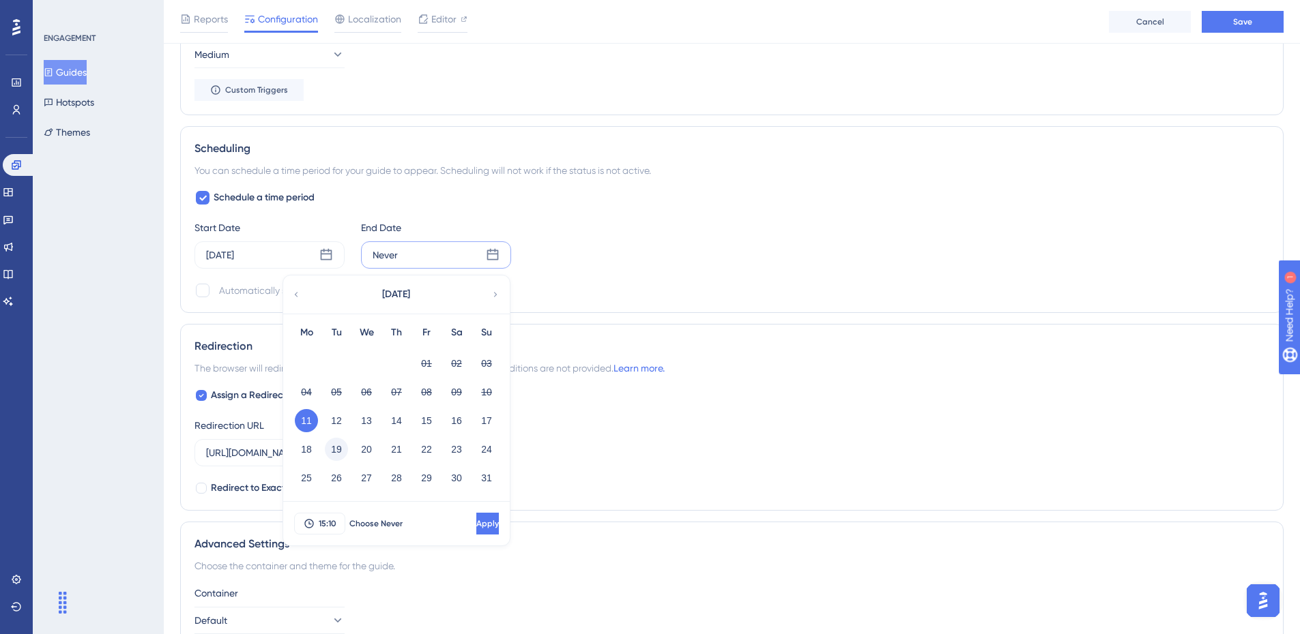
click at [339, 453] on button "19" at bounding box center [336, 449] width 23 height 23
click at [475, 526] on span "Apply" at bounding box center [486, 523] width 23 height 11
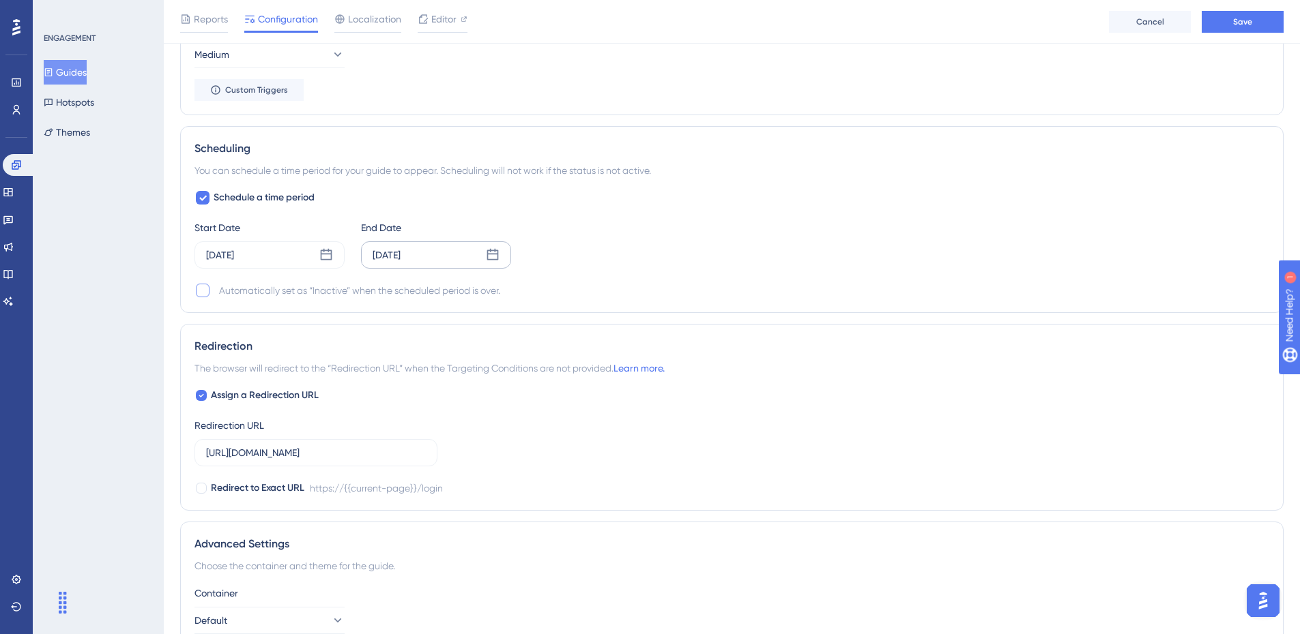
click at [204, 293] on div at bounding box center [203, 291] width 14 height 14
checkbox input "true"
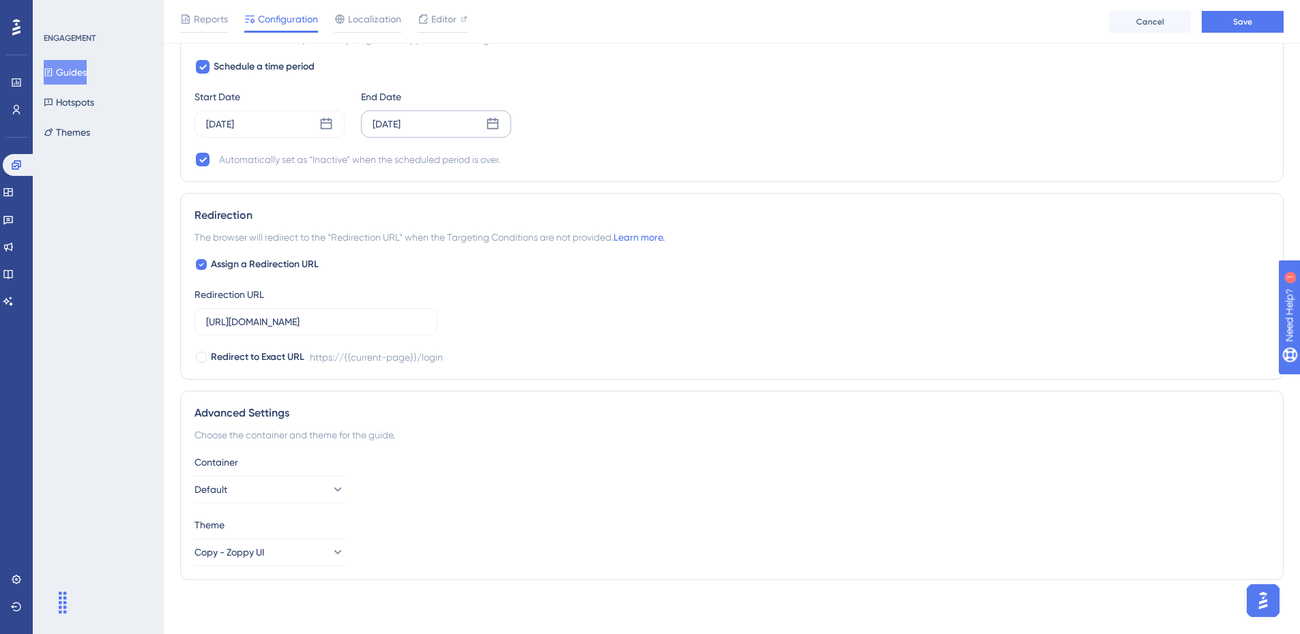
scroll to position [1127, 0]
click at [338, 327] on input "[URL][DOMAIN_NAME]" at bounding box center [316, 321] width 220 height 15
type input "[URL][DOMAIN_NAME]"
click at [670, 264] on div "Assign a Redirection URL Redirection URL [URL][DOMAIN_NAME] Redirect to Exact U…" at bounding box center [731, 310] width 1074 height 109
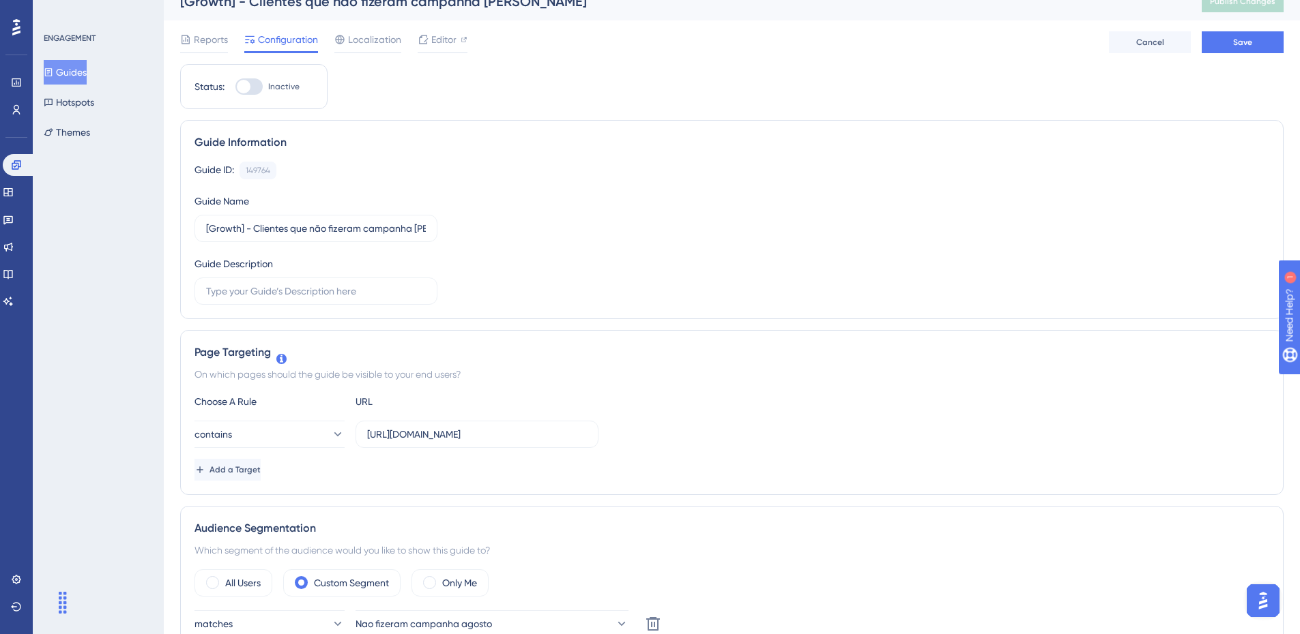
scroll to position [0, 0]
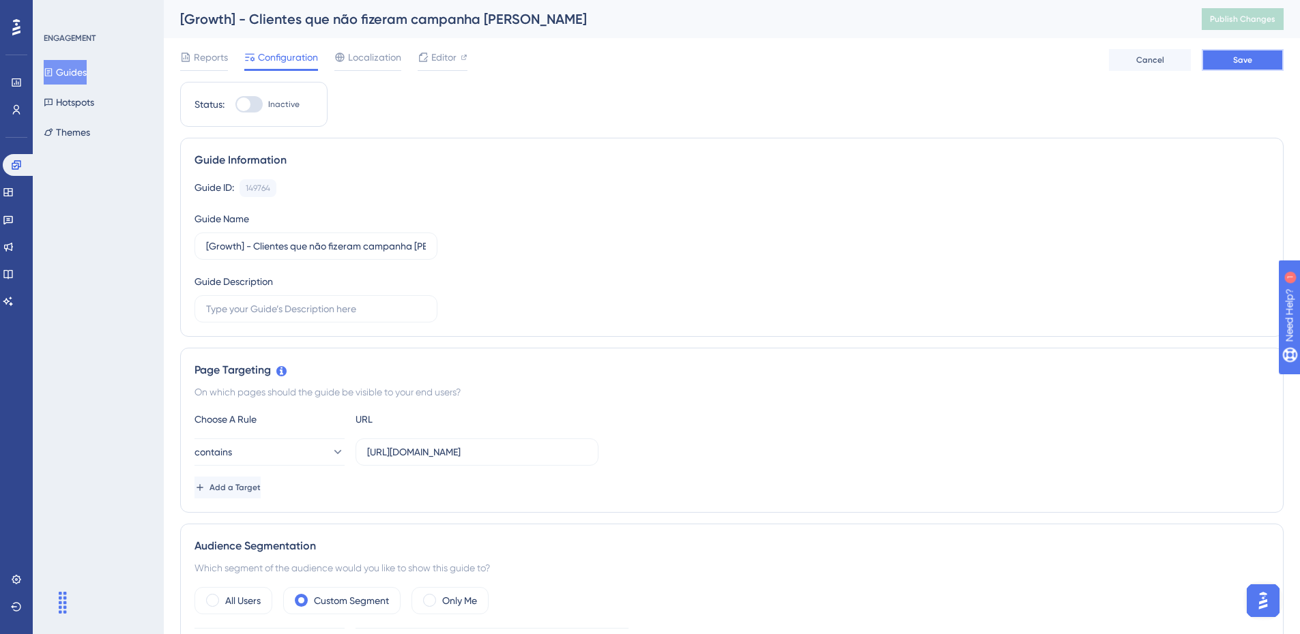
click at [1259, 59] on button "Save" at bounding box center [1242, 60] width 82 height 22
drag, startPoint x: 248, startPoint y: 98, endPoint x: 261, endPoint y: 104, distance: 14.1
click at [248, 99] on div at bounding box center [244, 105] width 14 height 14
click at [235, 104] on input "Inactive" at bounding box center [235, 104] width 1 height 1
checkbox input "true"
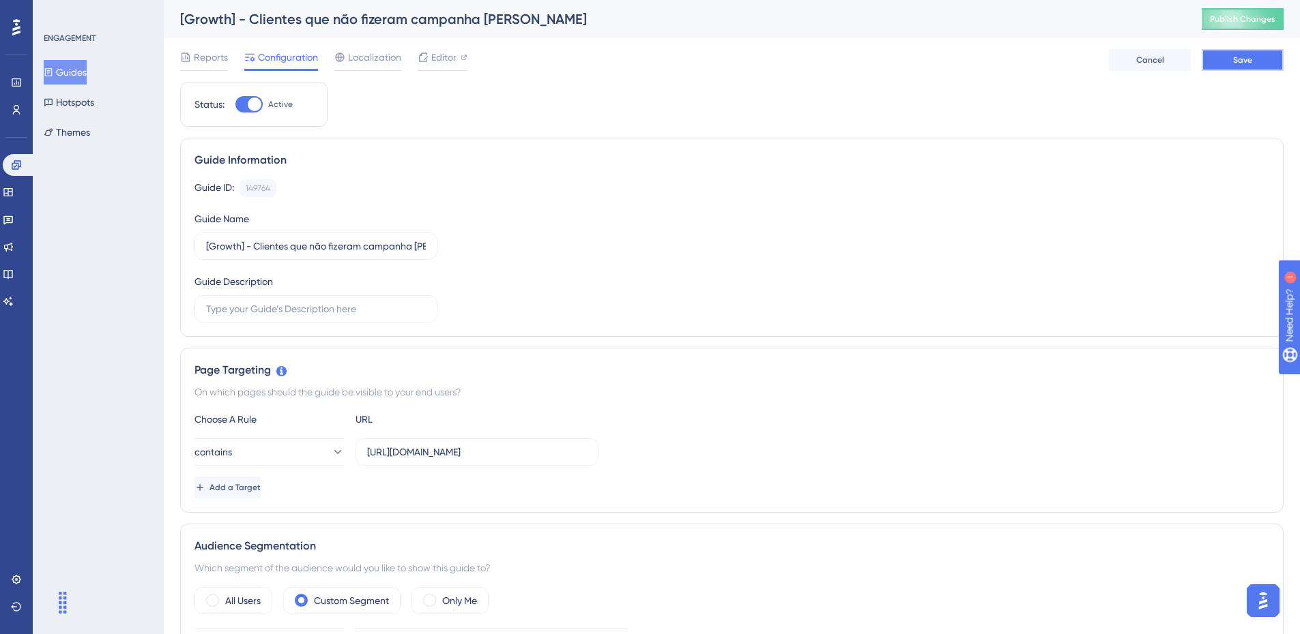
click at [1248, 54] on button "Save" at bounding box center [1242, 60] width 82 height 22
click at [1258, 20] on button "Publish Changes" at bounding box center [1242, 19] width 82 height 22
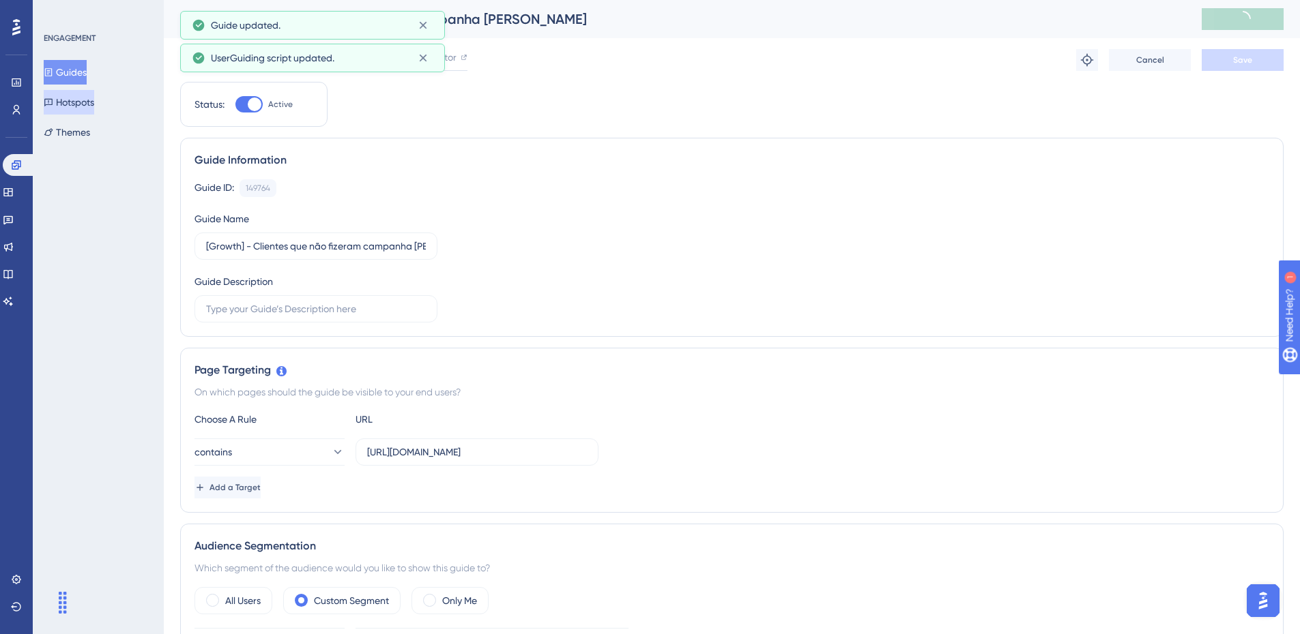
click at [66, 109] on button "Hotspots" at bounding box center [69, 102] width 50 height 25
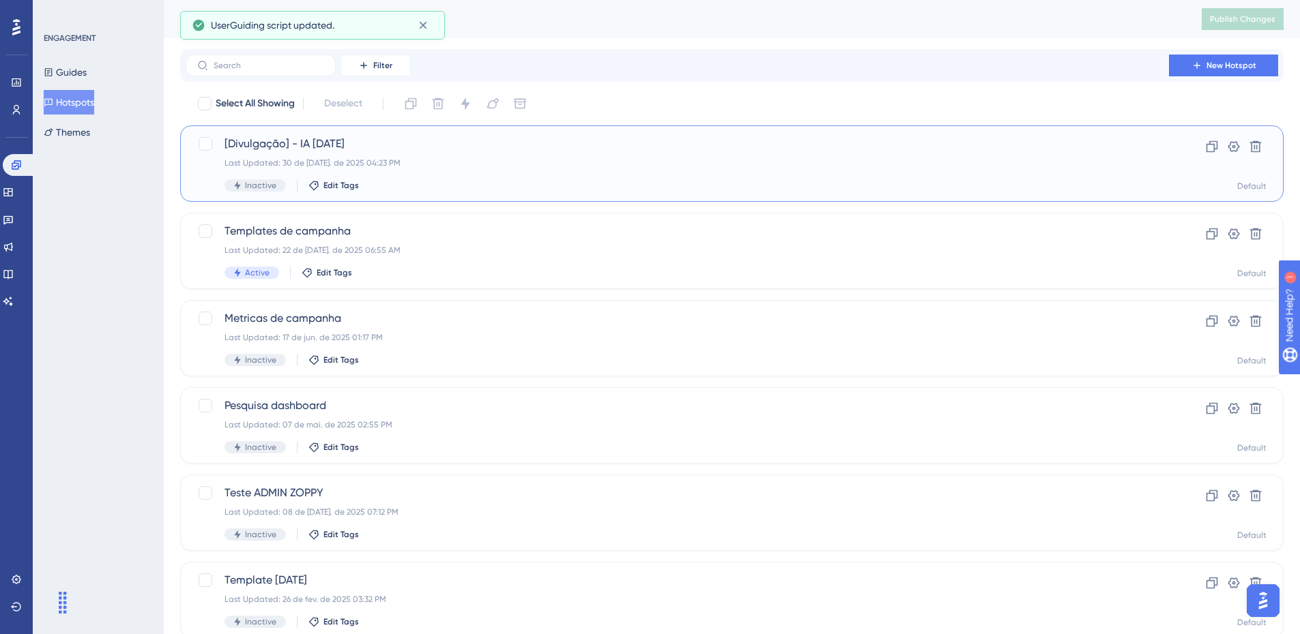
click at [424, 164] on div "Last Updated: 30 de [DATE]. de 2025 04:23 PM" at bounding box center [676, 163] width 905 height 11
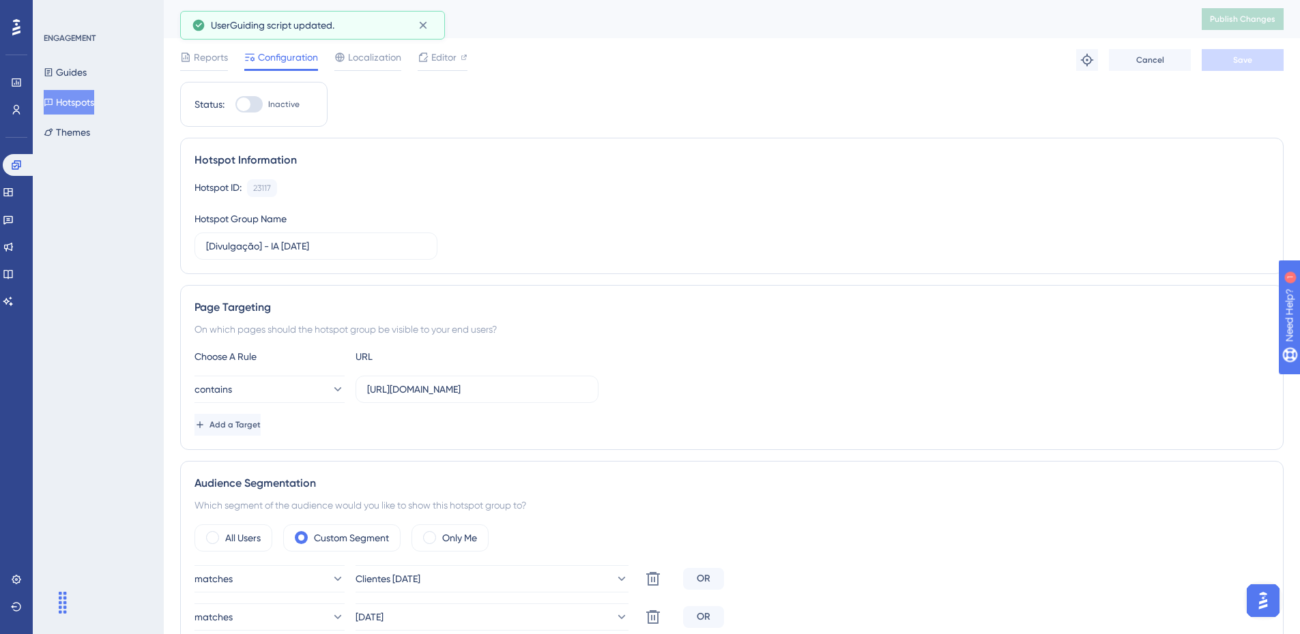
click at [81, 111] on button "Hotspots" at bounding box center [69, 102] width 50 height 25
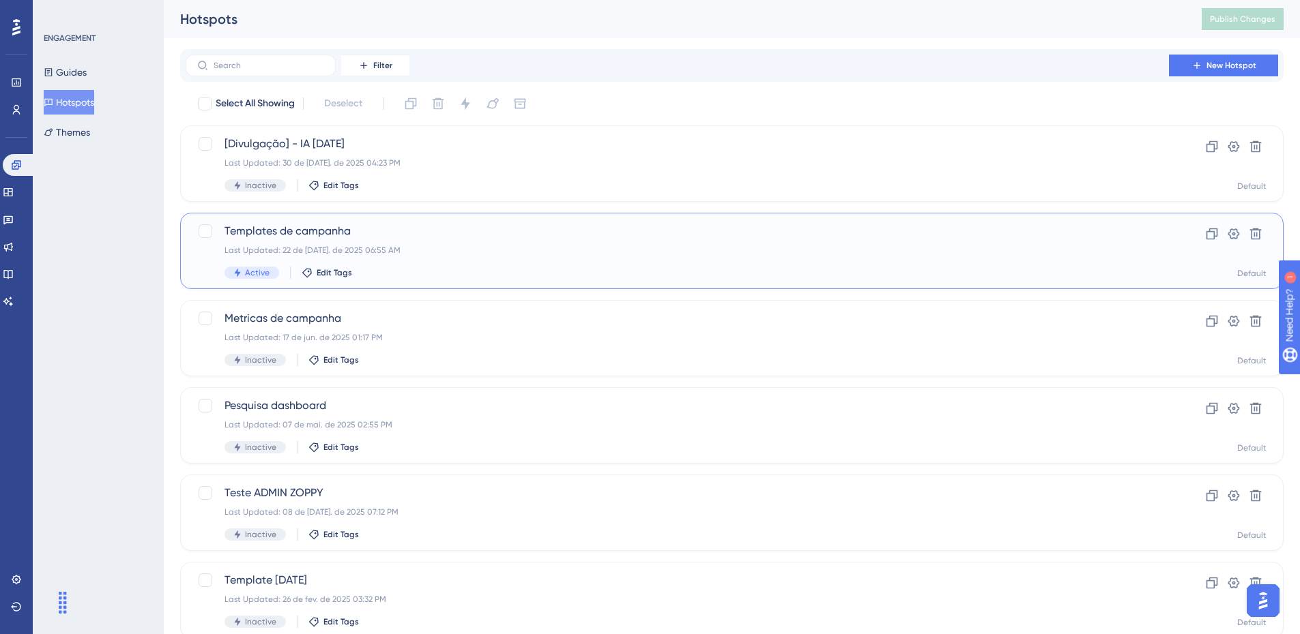
click at [517, 244] on div "Templates de campanha Last Updated: 22 de [DATE]. de 2025 06:55 AM Active Edit …" at bounding box center [676, 251] width 905 height 56
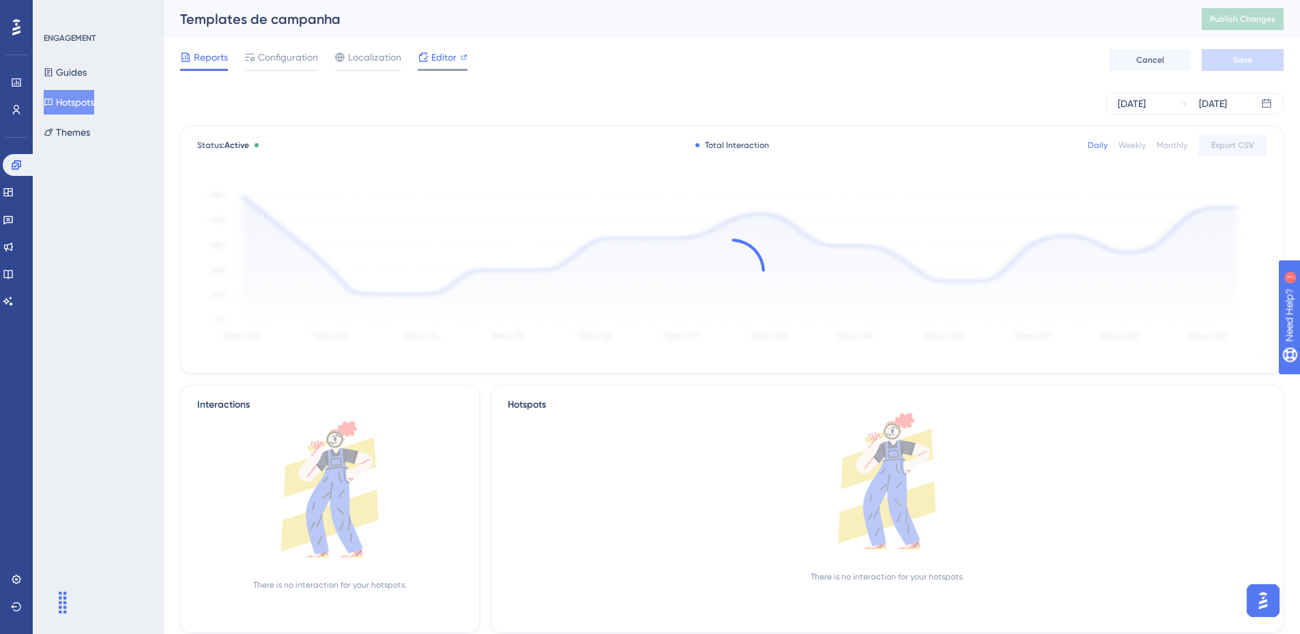
click at [423, 63] on div at bounding box center [423, 57] width 11 height 16
click at [317, 53] on span "Configuration" at bounding box center [288, 57] width 60 height 16
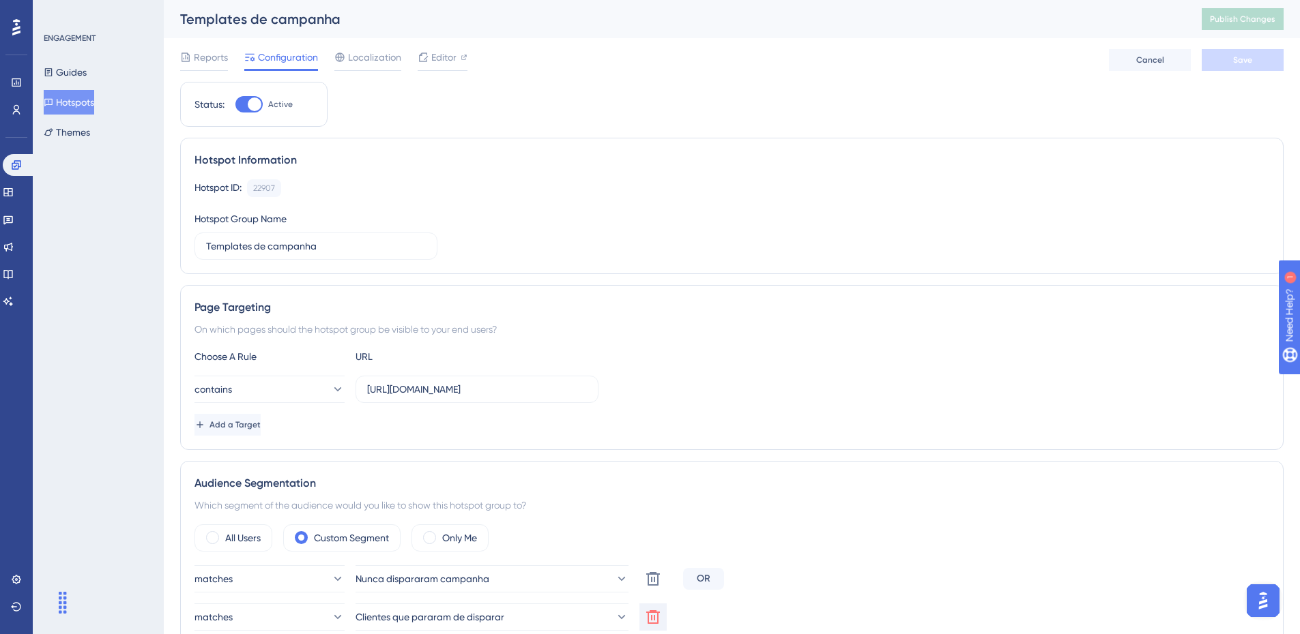
scroll to position [341, 0]
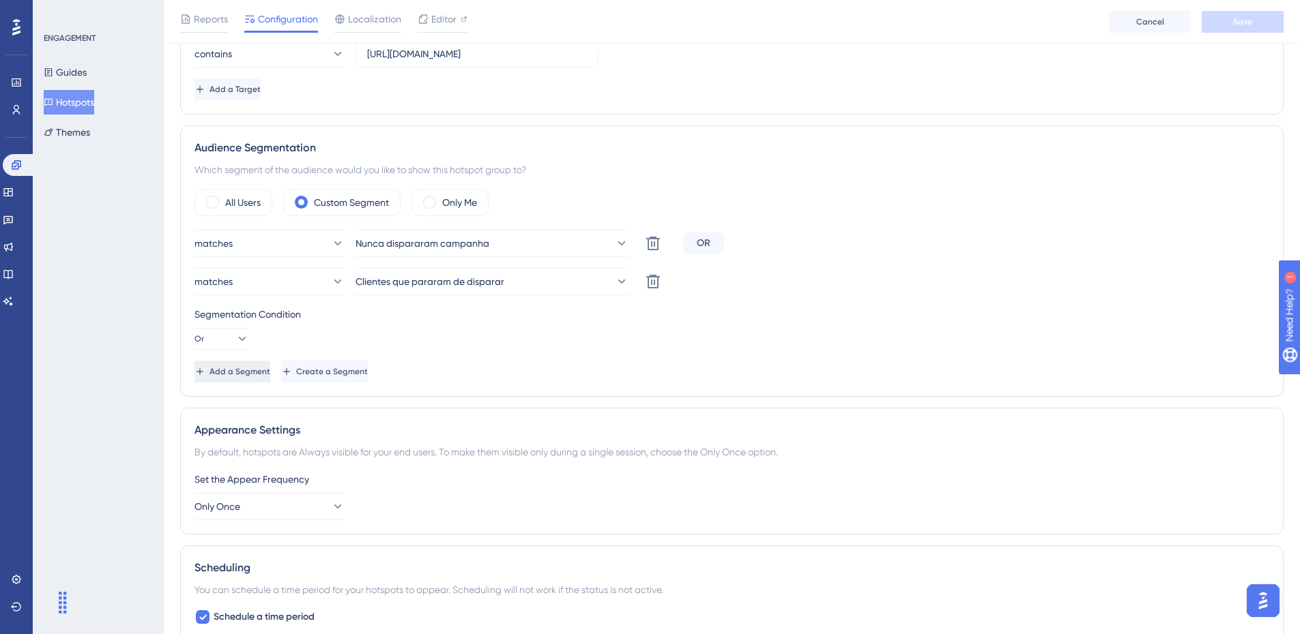
click at [255, 364] on button "Add a Segment" at bounding box center [232, 372] width 76 height 22
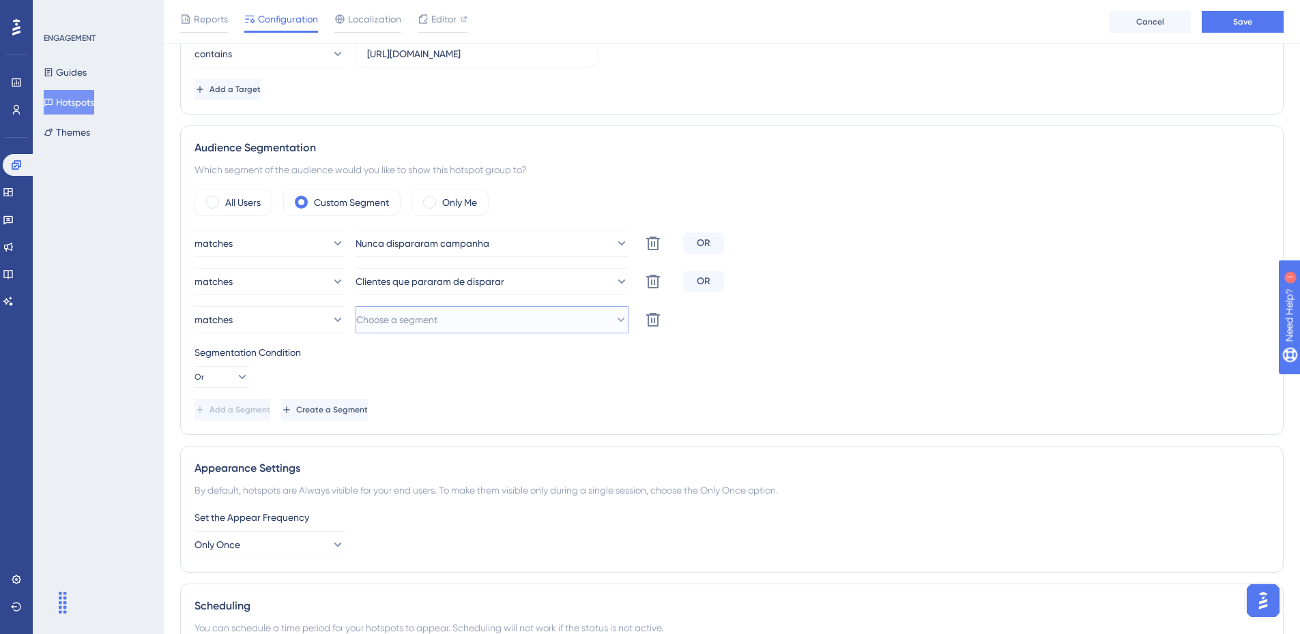
click at [411, 320] on span "Choose a segment" at bounding box center [396, 320] width 81 height 16
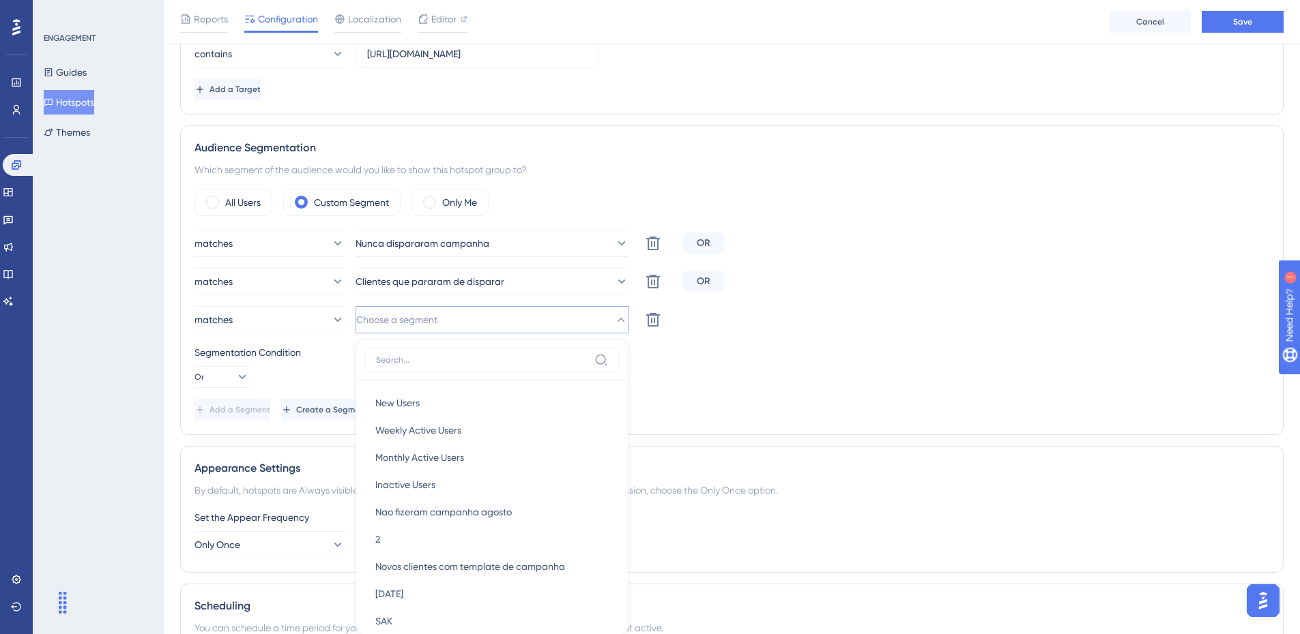
scroll to position [482, 0]
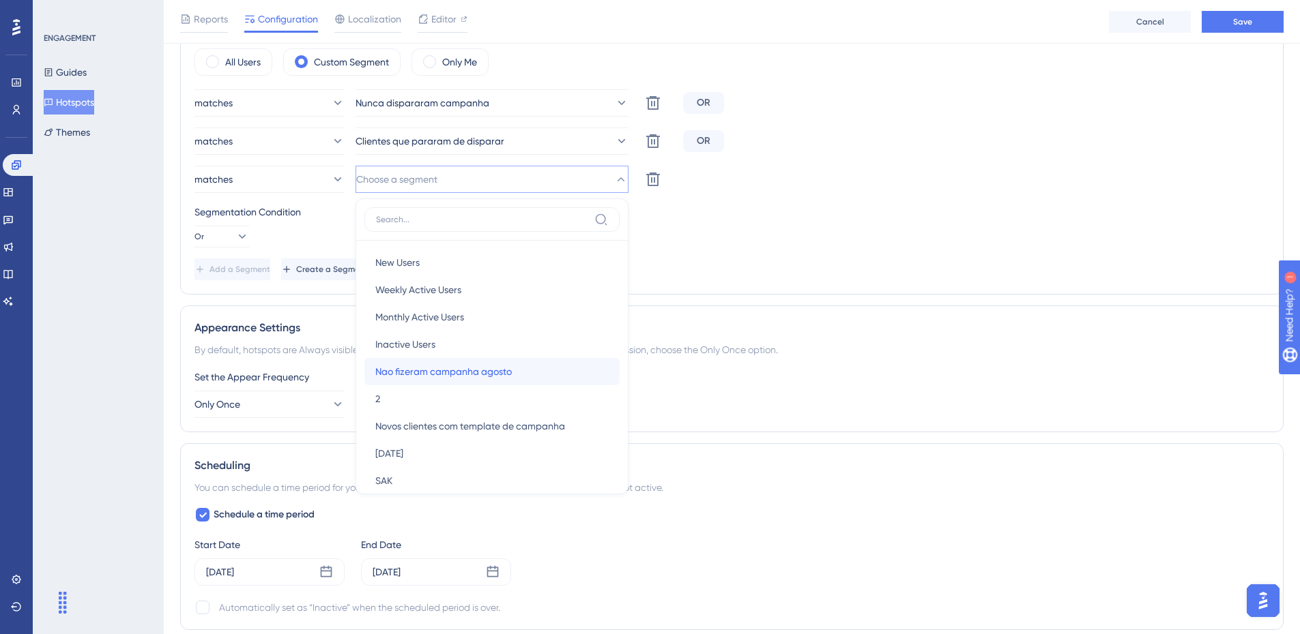
click at [470, 379] on span "Nao fizeram campanha agosto" at bounding box center [443, 372] width 136 height 16
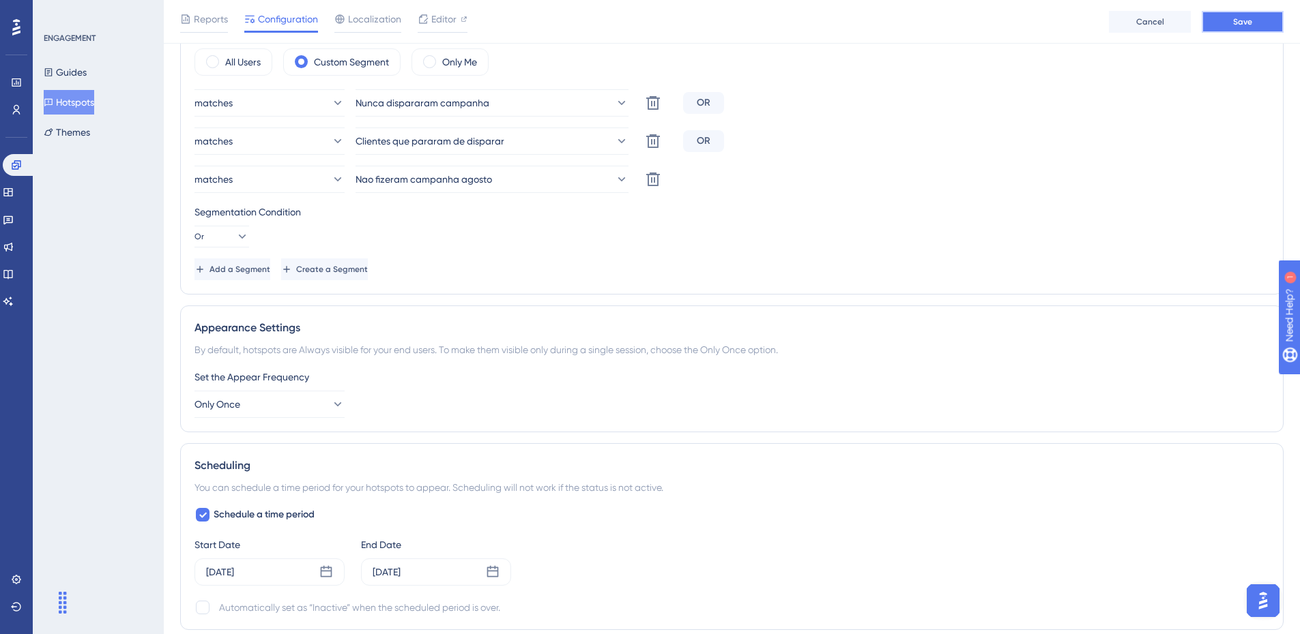
click at [1239, 13] on button "Save" at bounding box center [1242, 22] width 82 height 22
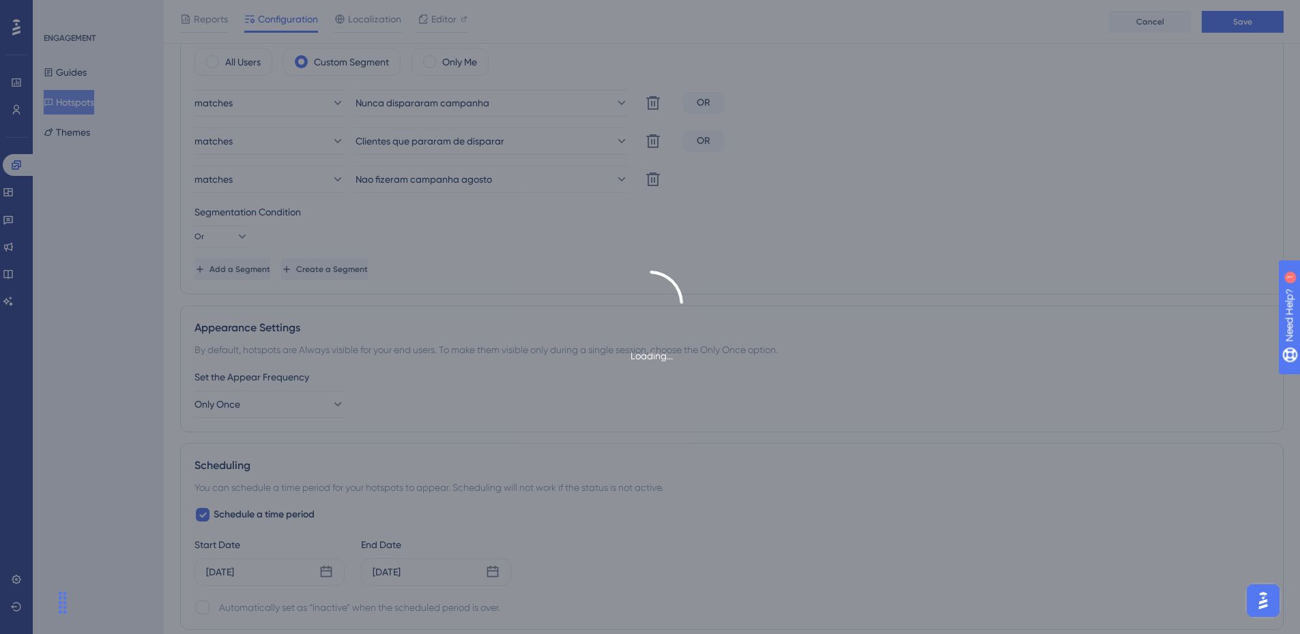
click at [1231, 23] on div "Loading..." at bounding box center [650, 317] width 1300 height 634
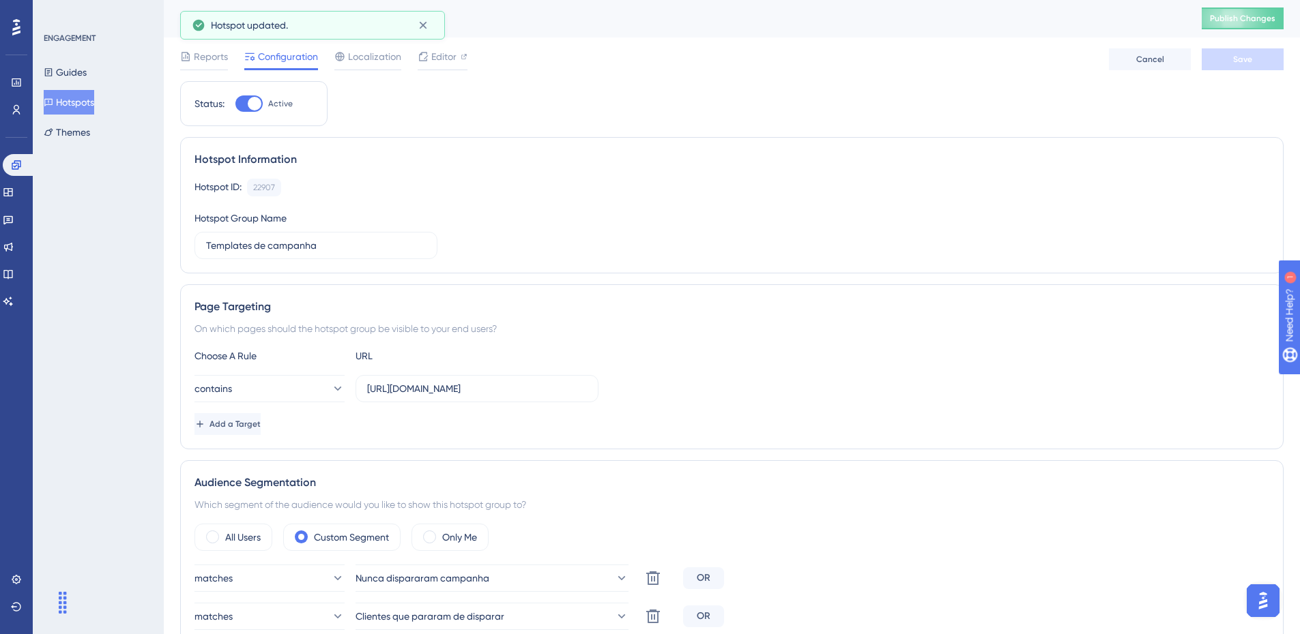
scroll to position [0, 0]
drag, startPoint x: 1236, startPoint y: 31, endPoint x: 1233, endPoint y: 23, distance: 8.9
click at [1236, 29] on div "Templates de campanha Publish Changes" at bounding box center [732, 19] width 1136 height 38
click at [1233, 22] on span "Publish Changes" at bounding box center [1242, 19] width 65 height 11
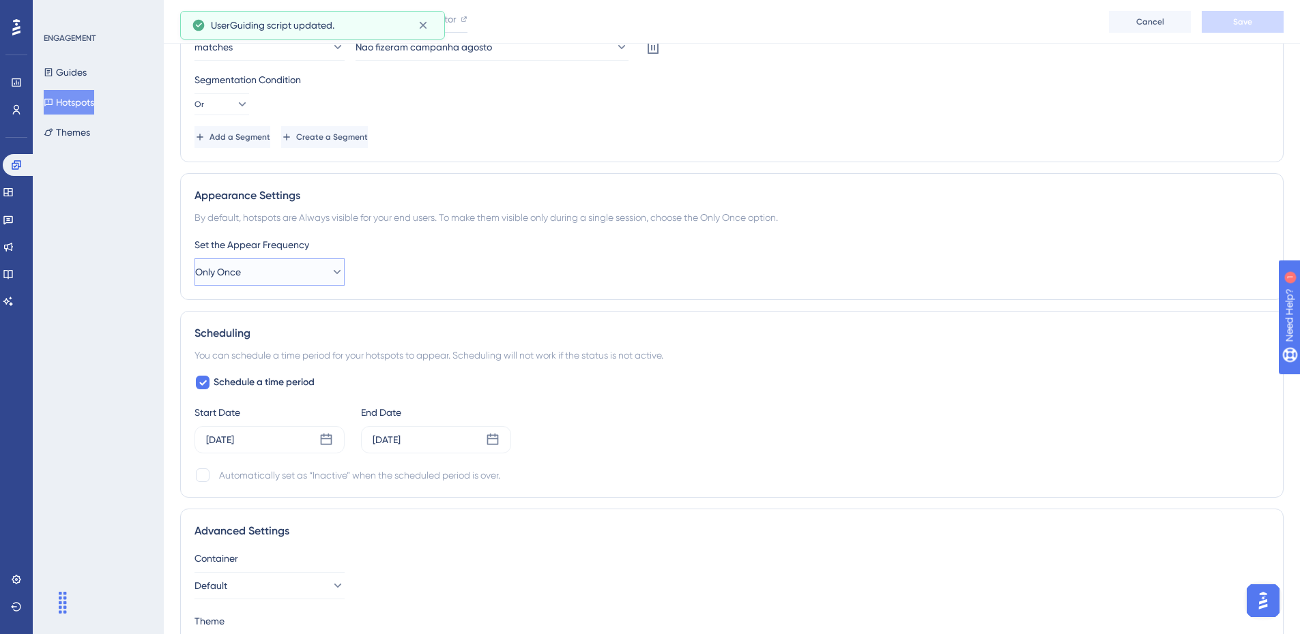
click at [302, 269] on button "Only Once" at bounding box center [269, 272] width 150 height 27
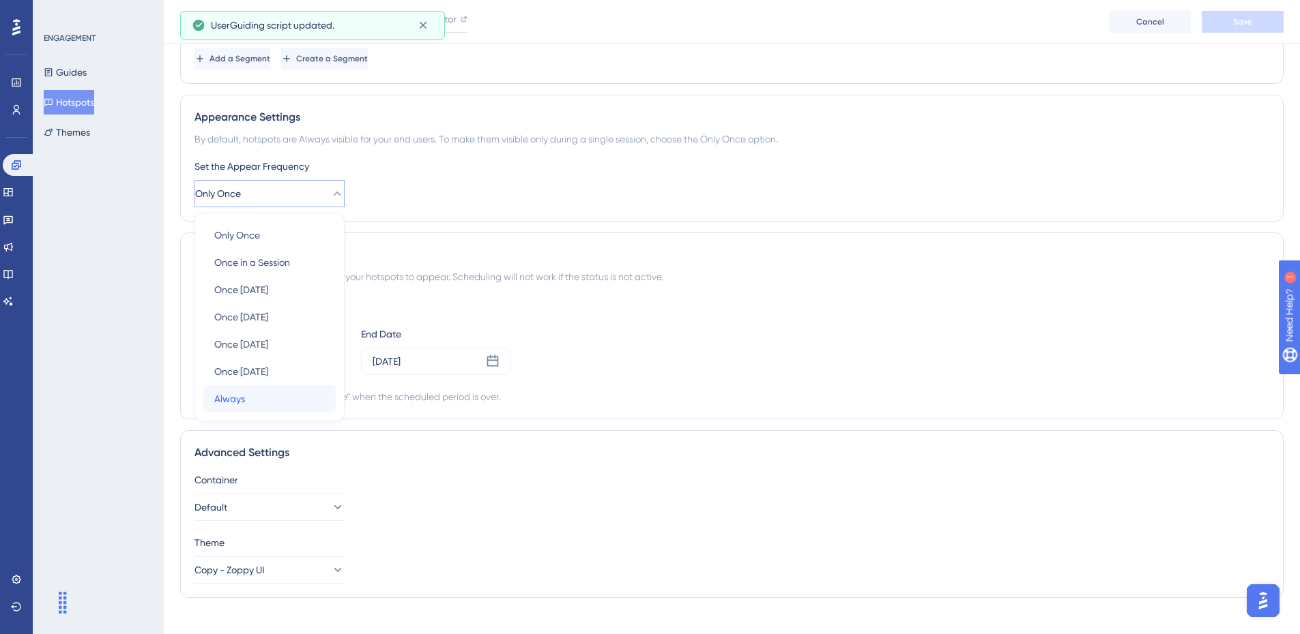
click at [237, 403] on span "Always" at bounding box center [229, 399] width 31 height 16
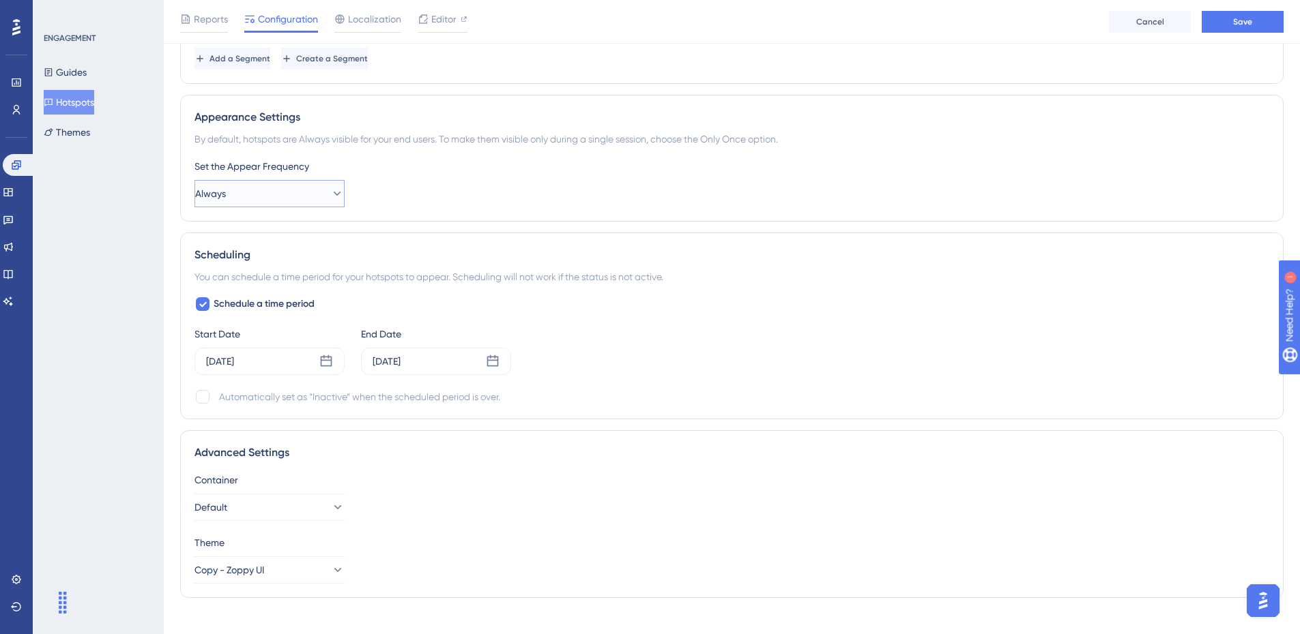
click at [277, 182] on button "Always" at bounding box center [269, 193] width 150 height 27
click at [263, 395] on div "Always Always" at bounding box center [269, 398] width 111 height 27
click at [416, 212] on div "Appearance Settings By default, hotspots are Always visible for your end users.…" at bounding box center [731, 158] width 1103 height 127
drag, startPoint x: 1224, startPoint y: 34, endPoint x: 1227, endPoint y: 26, distance: 8.9
click at [1225, 31] on div "Reports Configuration Localization Editor Cancel Save" at bounding box center [732, 22] width 1136 height 44
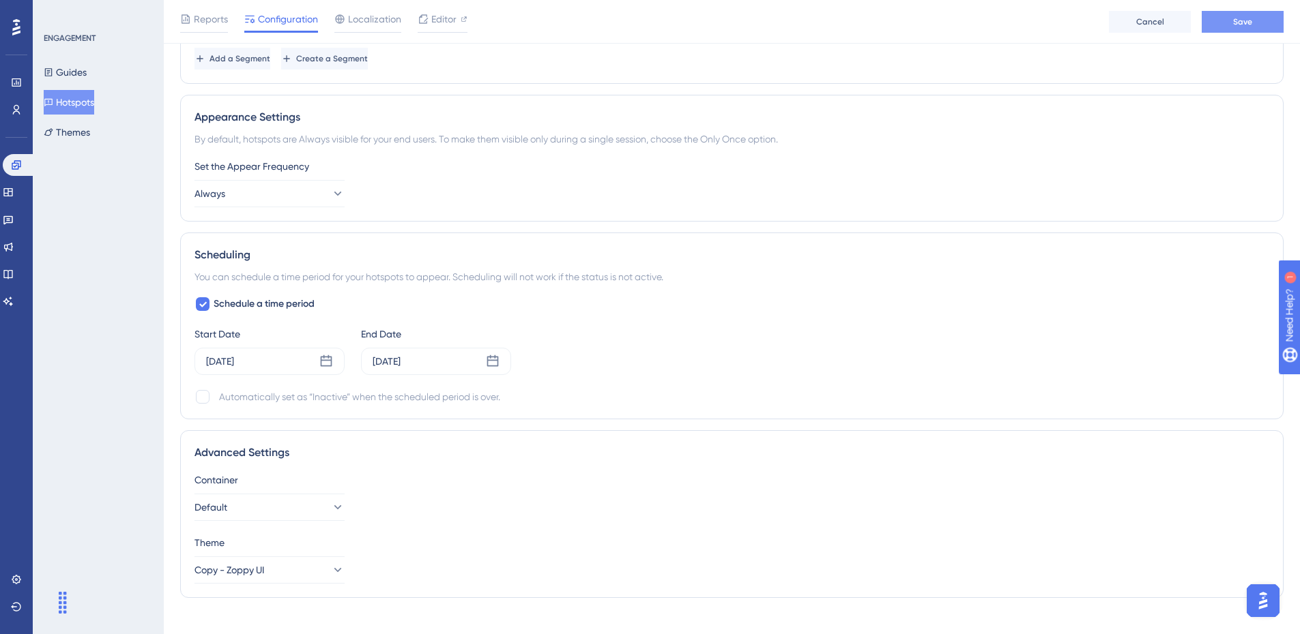
click at [1227, 25] on button "Save" at bounding box center [1242, 22] width 82 height 22
click at [332, 370] on div "[DATE]" at bounding box center [269, 361] width 150 height 27
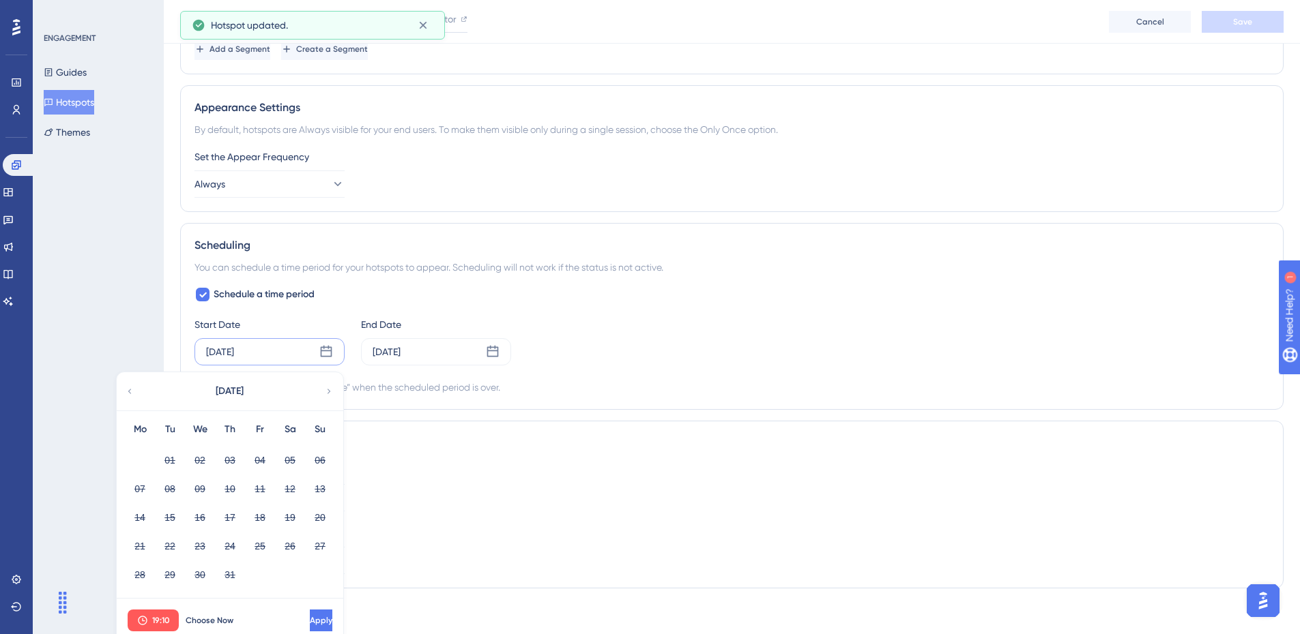
scroll to position [711, 0]
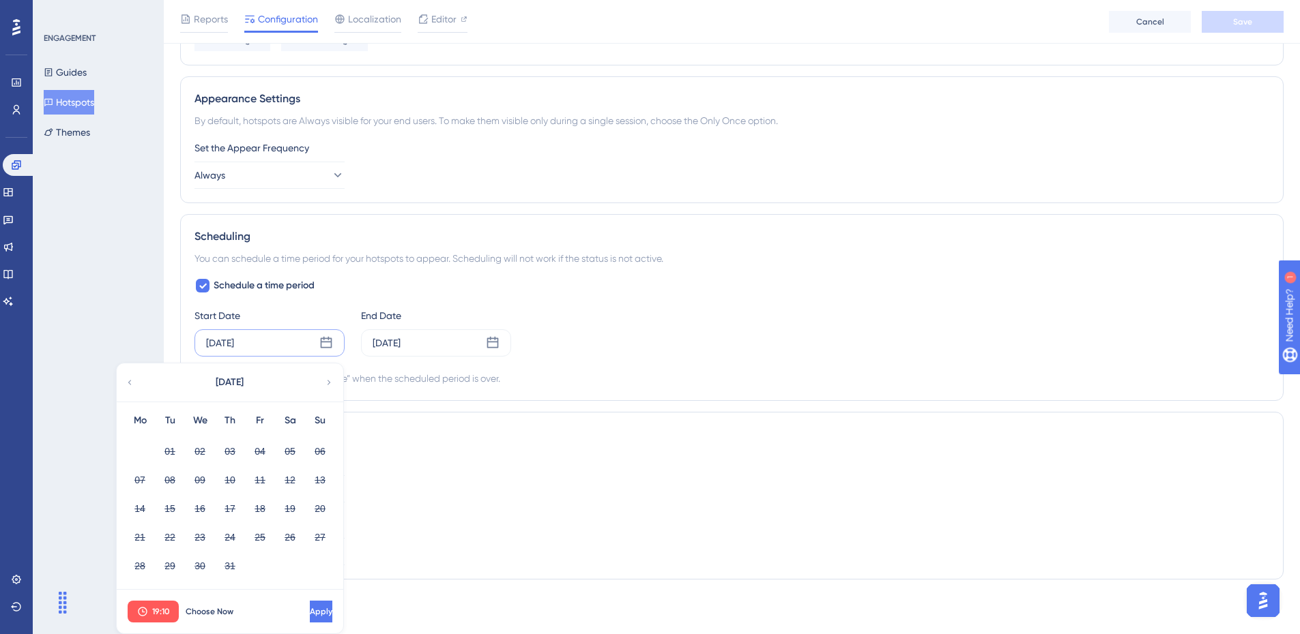
click at [457, 360] on div "Schedule a time period Start Date [DATE] [DATE] Mo Tu We Th Fr Sa Su 01 02 03 0…" at bounding box center [731, 332] width 1074 height 109
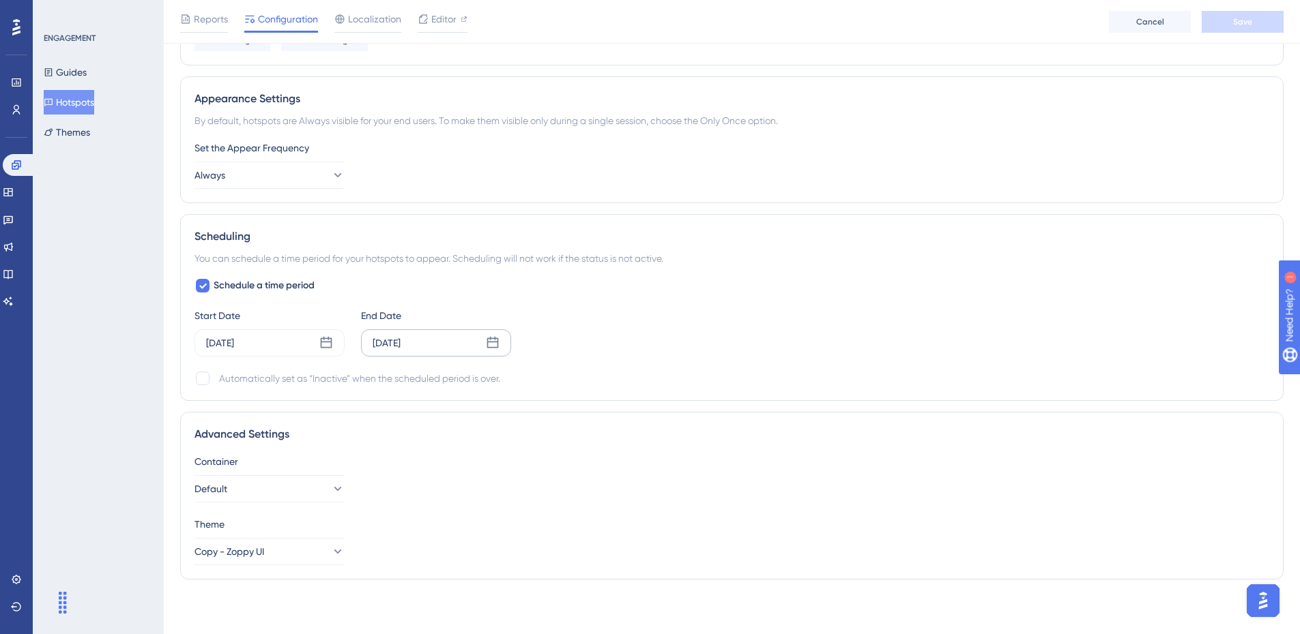
click at [478, 354] on div "[DATE]" at bounding box center [436, 343] width 150 height 27
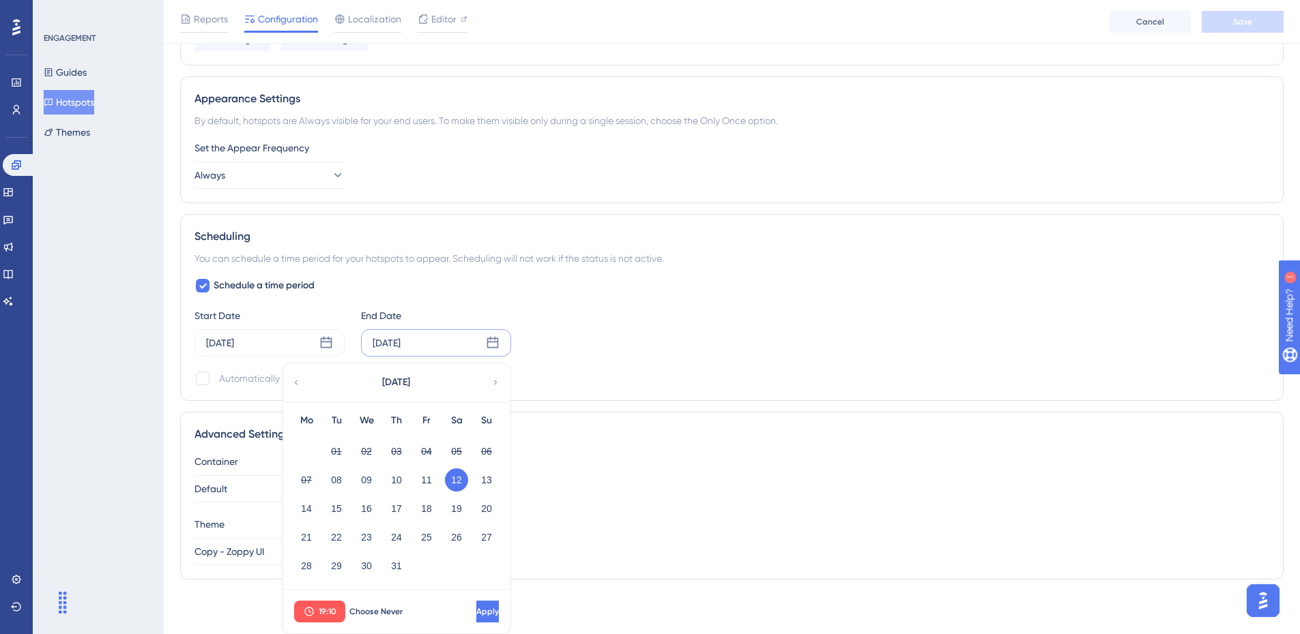
click at [489, 381] on div "[DATE]" at bounding box center [395, 383] width 225 height 38
click at [493, 381] on icon at bounding box center [496, 383] width 10 height 12
click at [338, 541] on button "19" at bounding box center [336, 537] width 23 height 23
click at [476, 607] on button "Apply" at bounding box center [487, 612] width 23 height 22
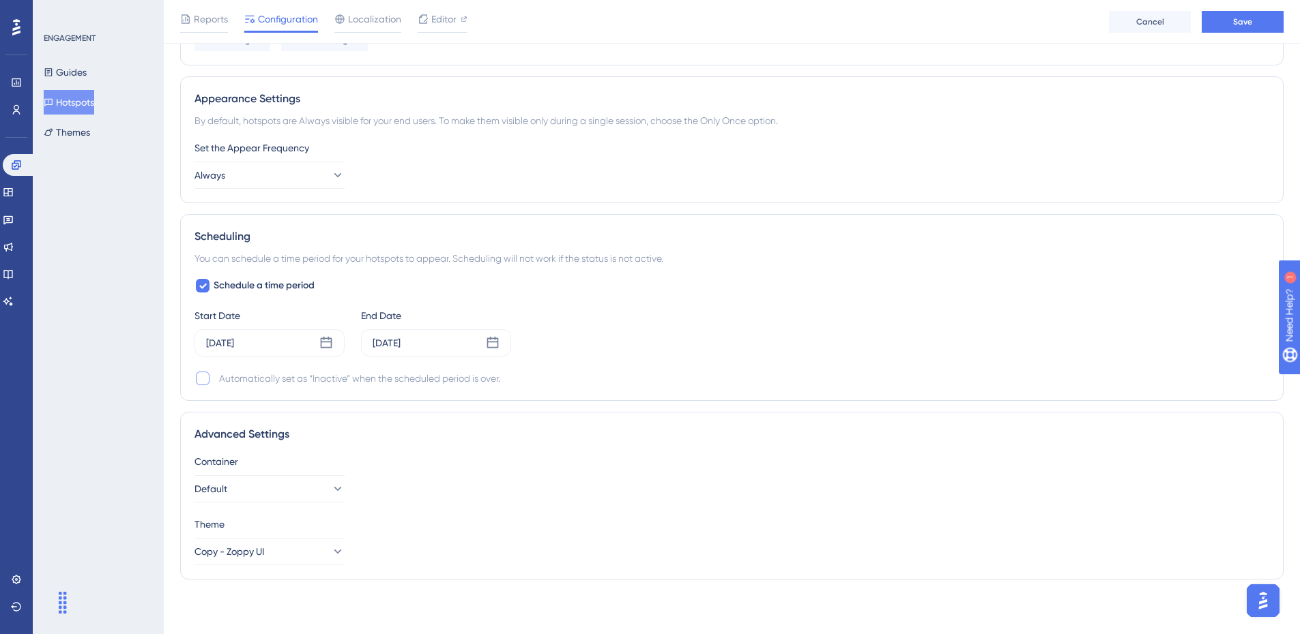
click at [209, 381] on div at bounding box center [202, 378] width 16 height 16
checkbox input "true"
click at [1228, 27] on button "Save" at bounding box center [1242, 22] width 82 height 22
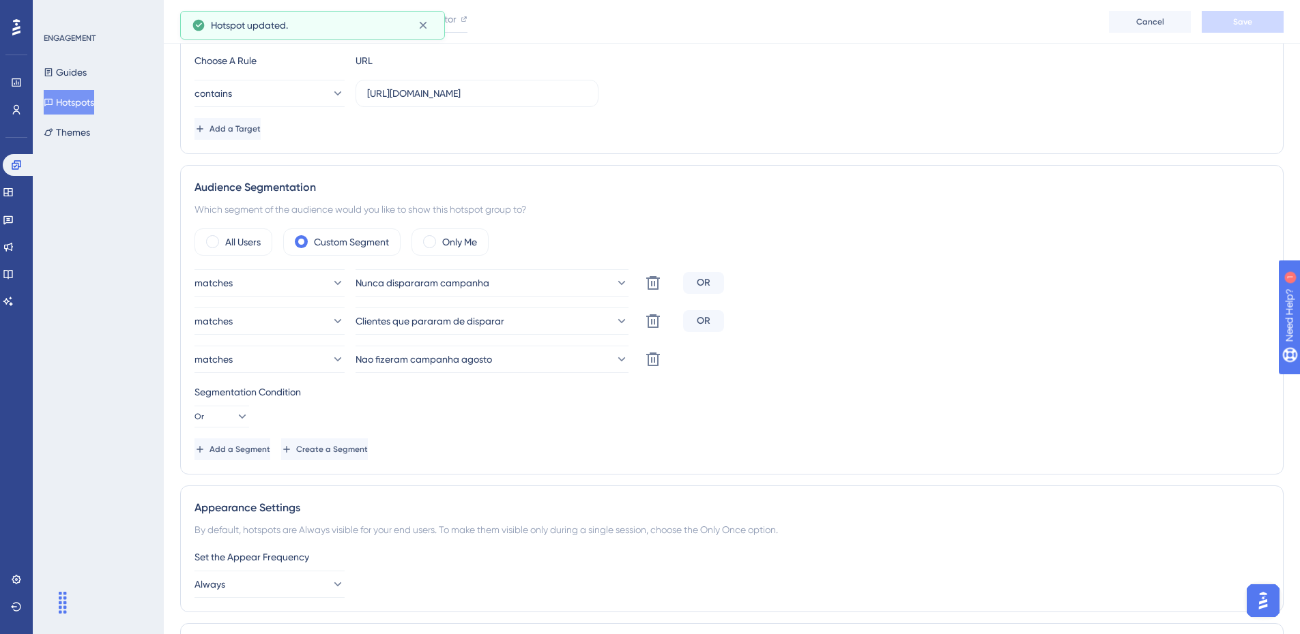
scroll to position [0, 0]
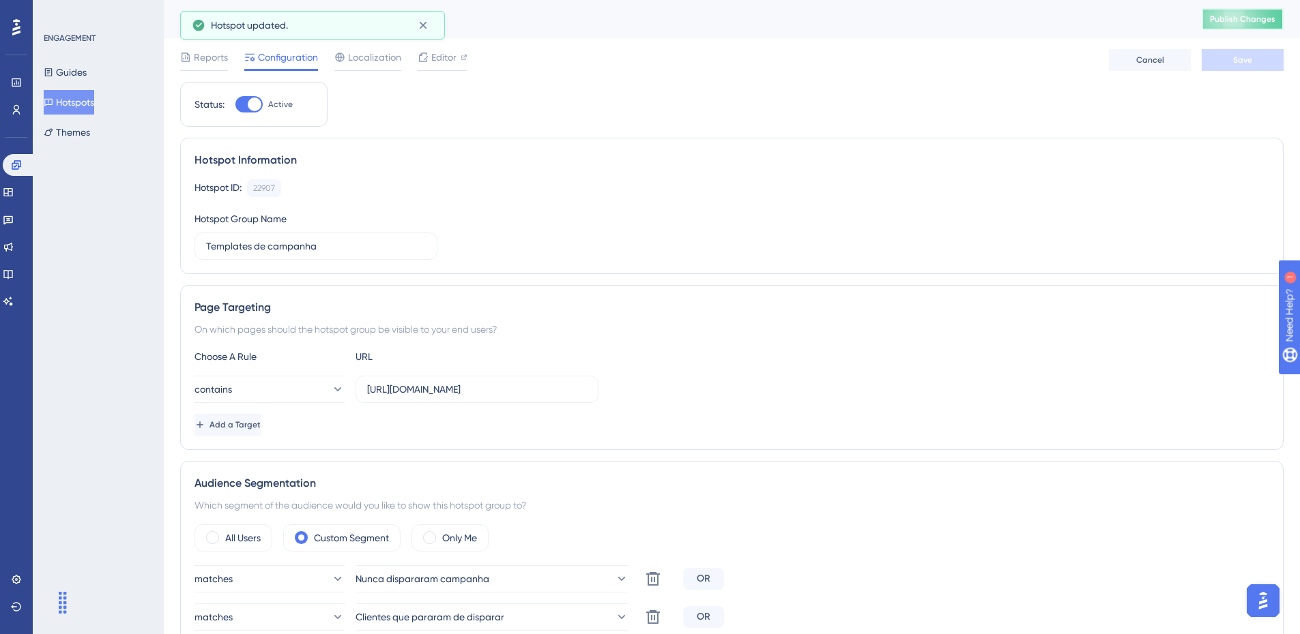
click at [1239, 22] on span "Publish Changes" at bounding box center [1242, 19] width 65 height 11
click at [1234, 5] on div "Templates de campanha Publish Changes" at bounding box center [732, 19] width 1136 height 38
click at [1237, 14] on span "Publish Changes" at bounding box center [1242, 19] width 65 height 11
click at [1239, 17] on button at bounding box center [1242, 19] width 82 height 22
click at [63, 85] on div "Guides Hotspots Themes" at bounding box center [99, 102] width 111 height 85
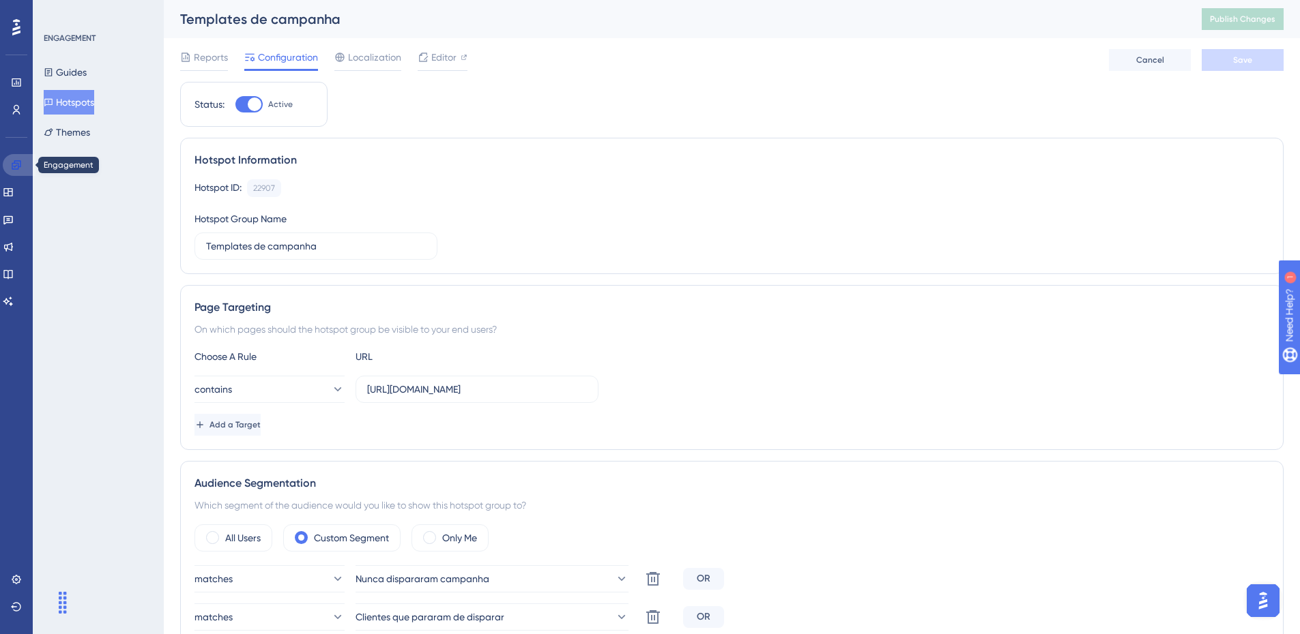
click at [19, 170] on icon at bounding box center [16, 165] width 11 height 11
